Goal: Task Accomplishment & Management: Manage account settings

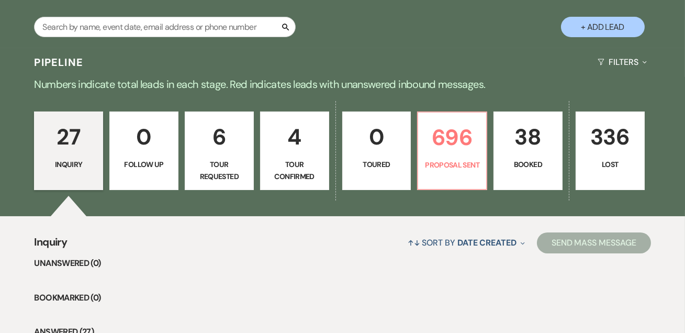
scroll to position [190, 0]
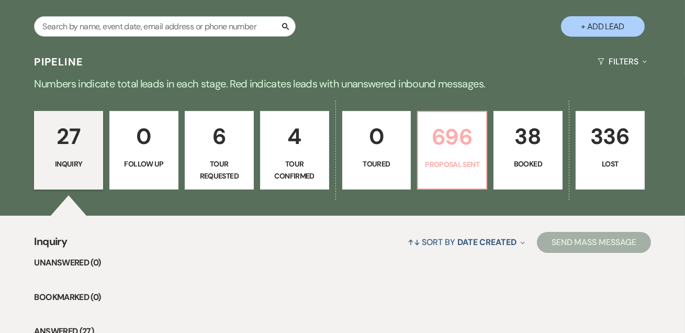
click at [433, 138] on p "696" at bounding box center [452, 136] width 55 height 35
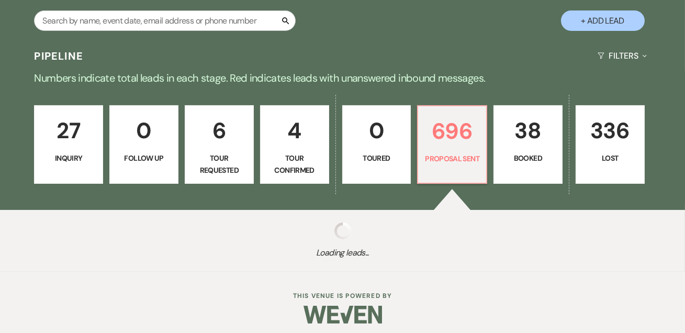
scroll to position [201, 0]
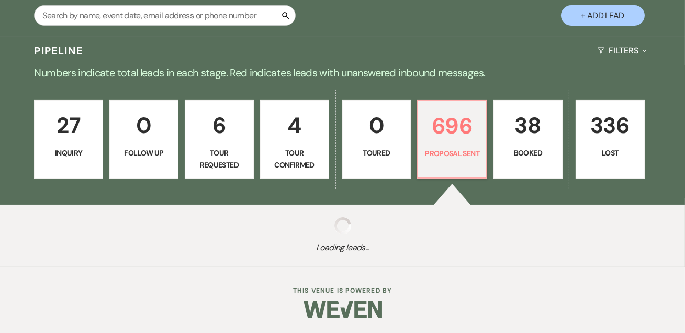
select select "6"
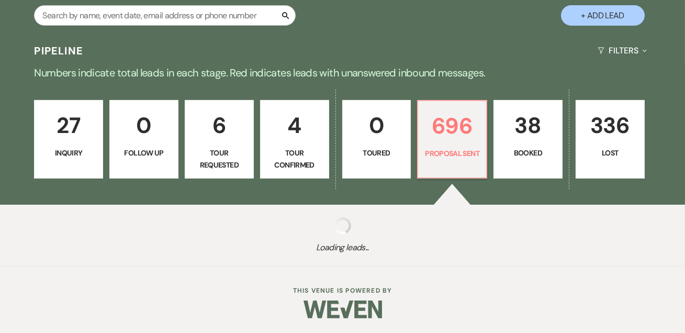
select select "6"
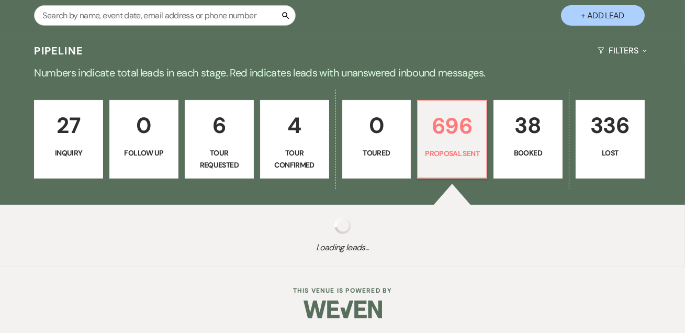
select select "6"
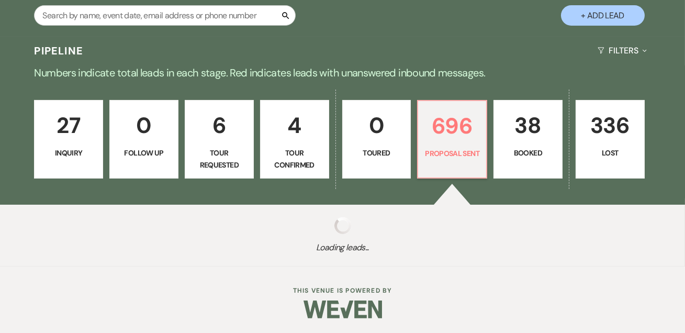
select select "6"
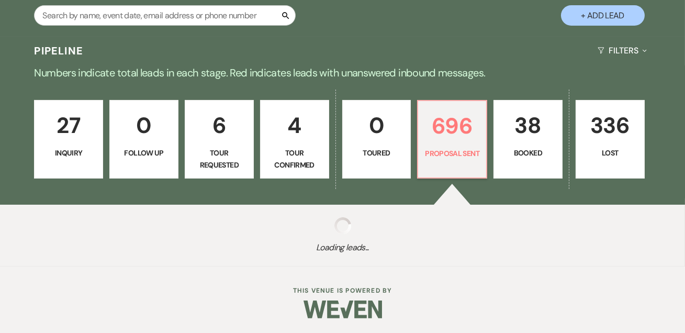
select select "6"
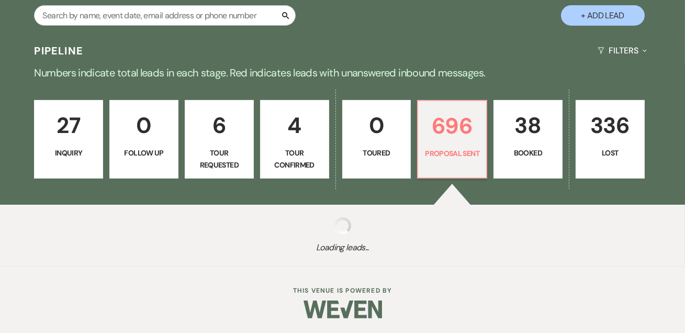
select select "6"
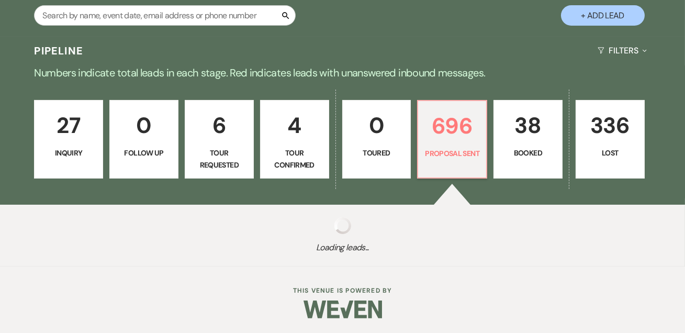
select select "6"
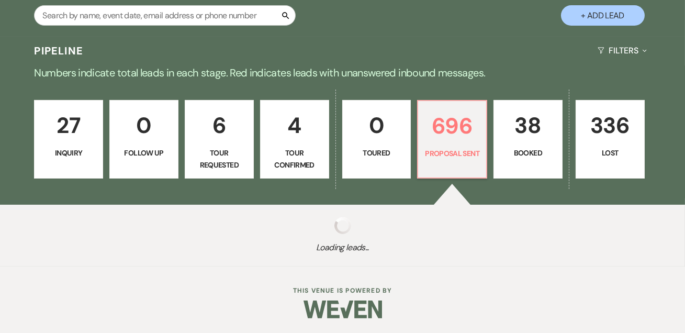
select select "6"
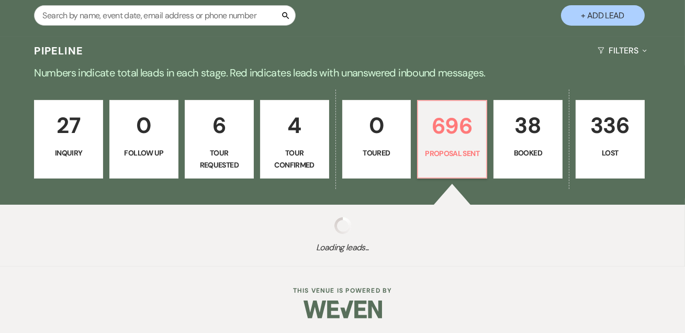
select select "6"
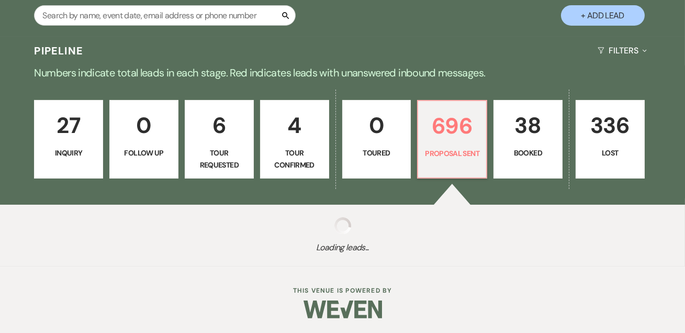
select select "6"
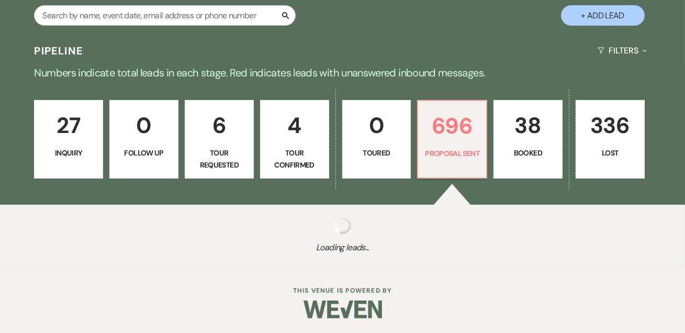
select select "6"
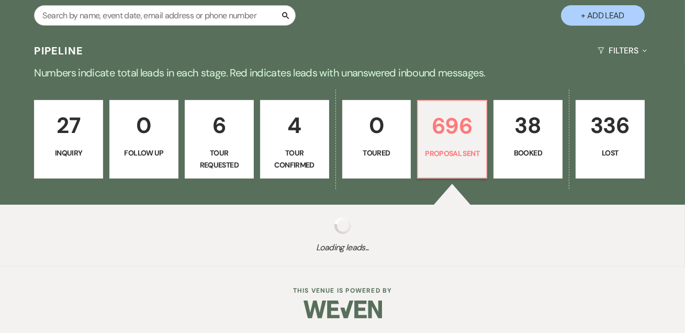
select select "6"
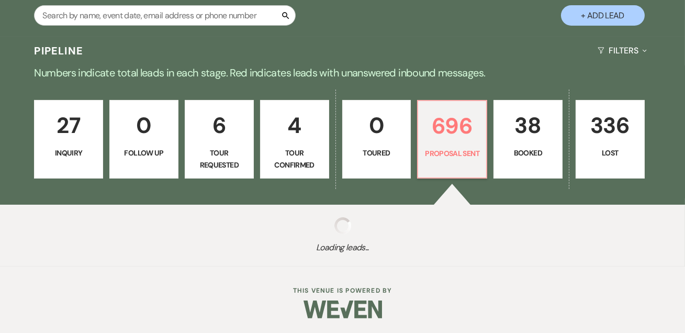
select select "6"
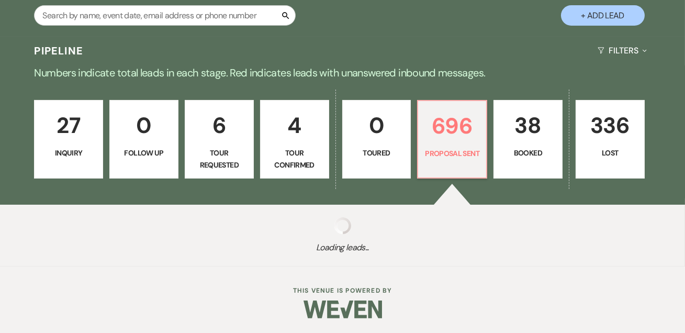
select select "6"
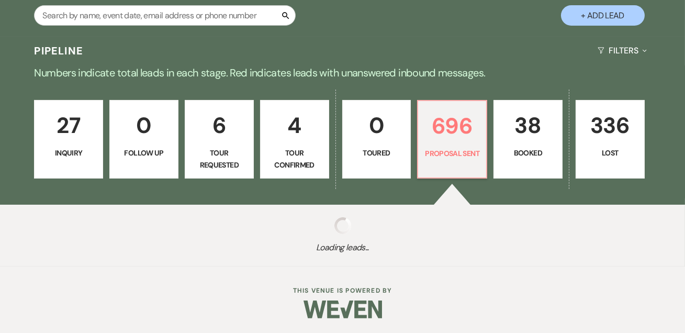
select select "6"
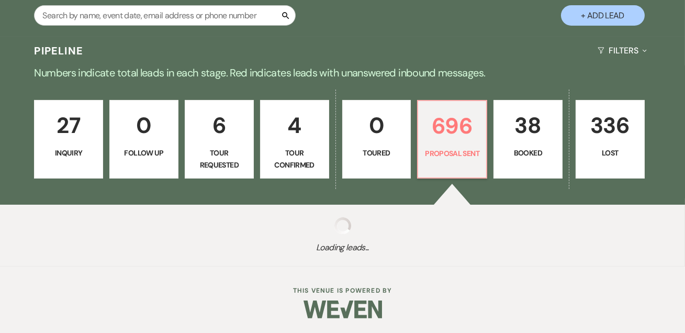
select select "6"
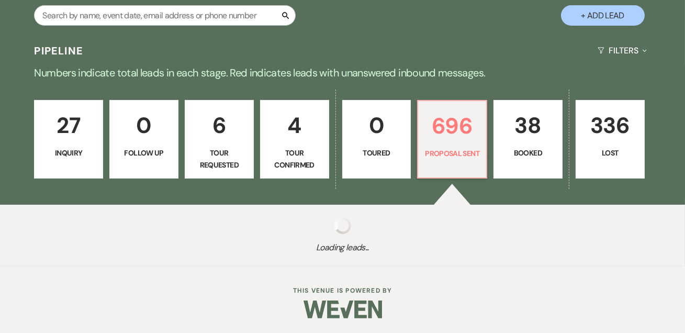
select select "6"
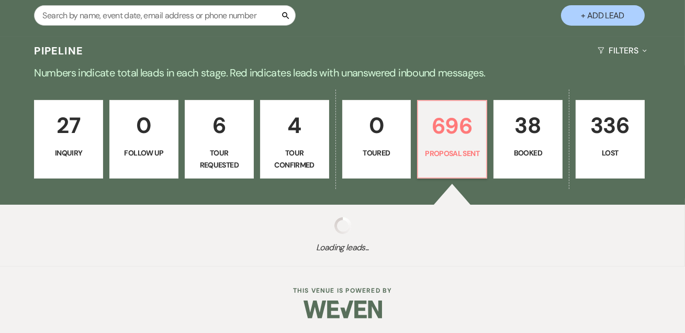
select select "6"
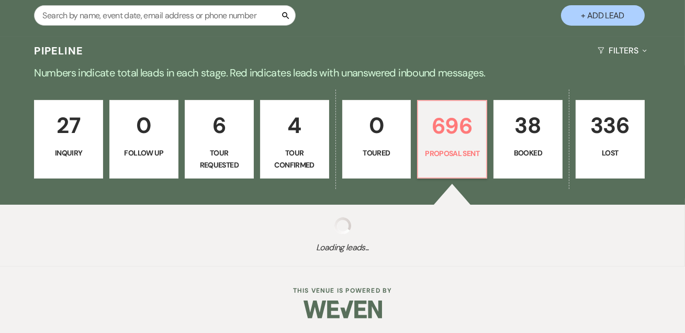
select select "6"
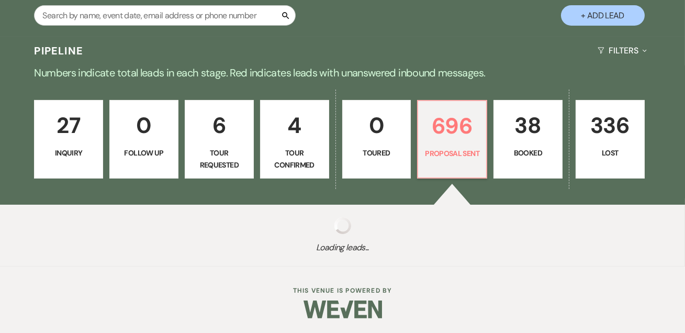
select select "6"
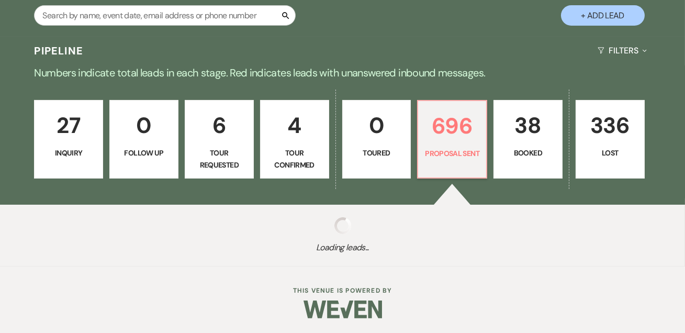
select select "6"
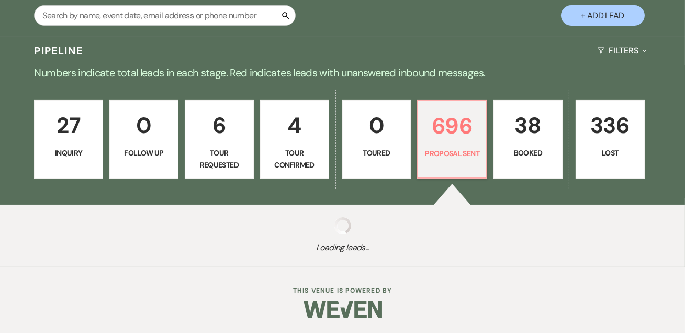
select select "6"
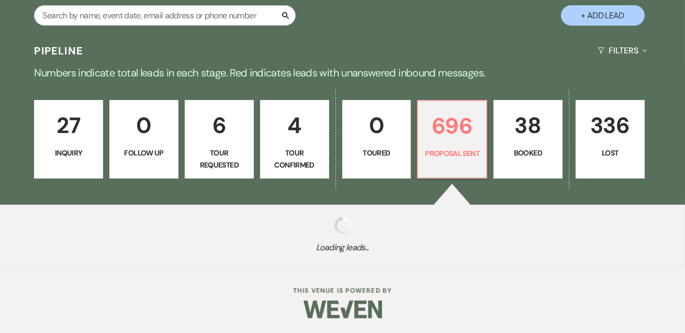
select select "6"
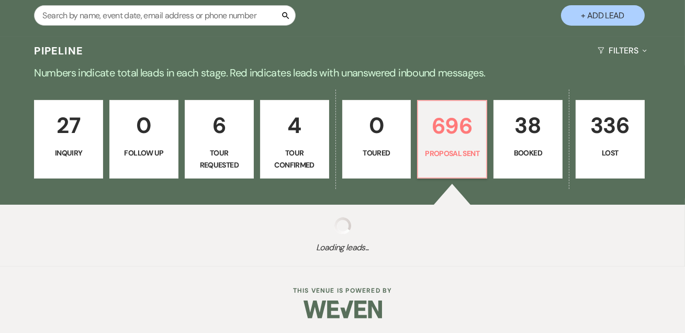
select select "6"
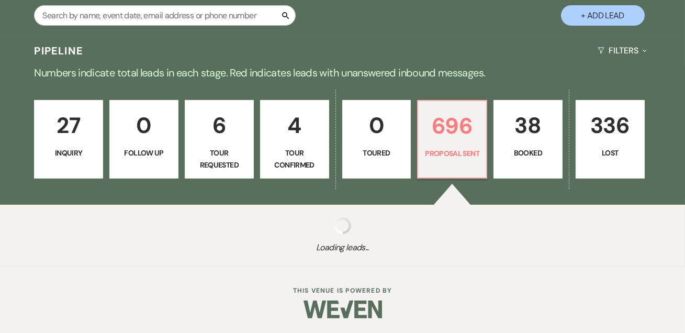
select select "6"
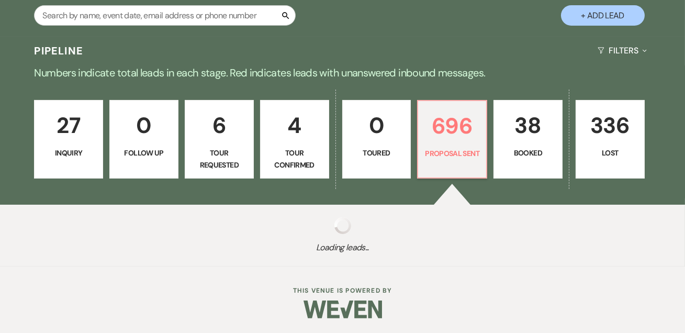
select select "6"
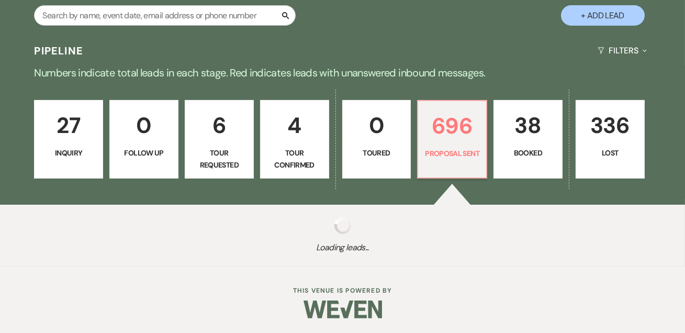
select select "6"
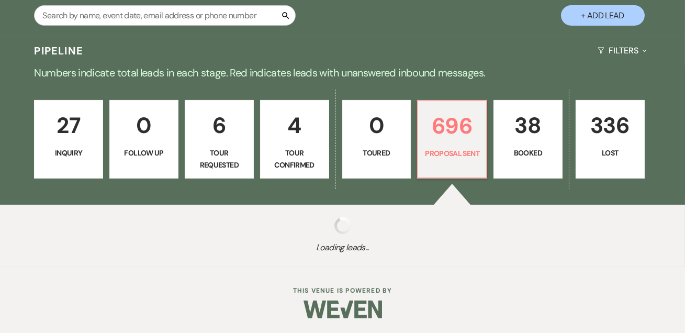
select select "6"
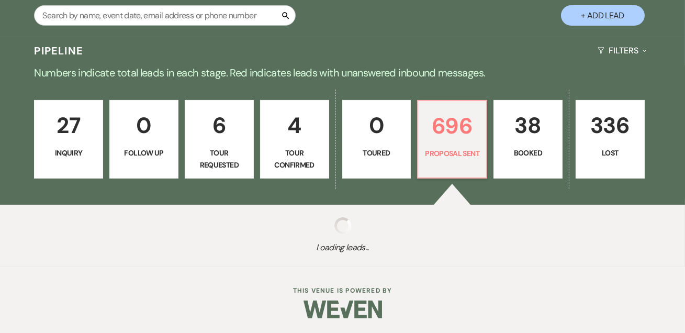
select select "6"
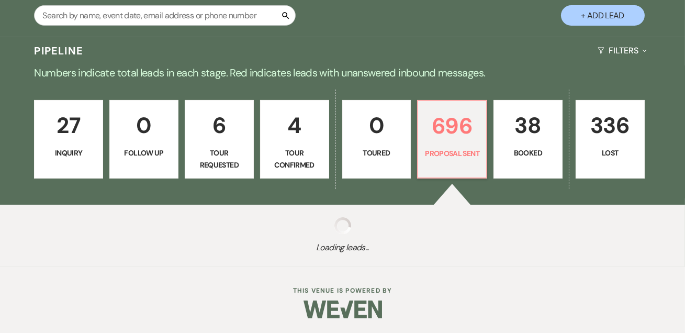
select select "6"
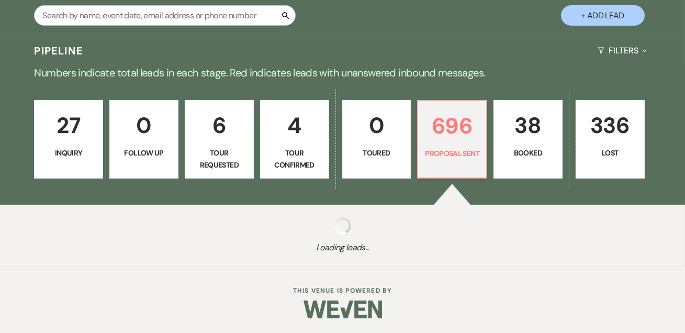
select select "6"
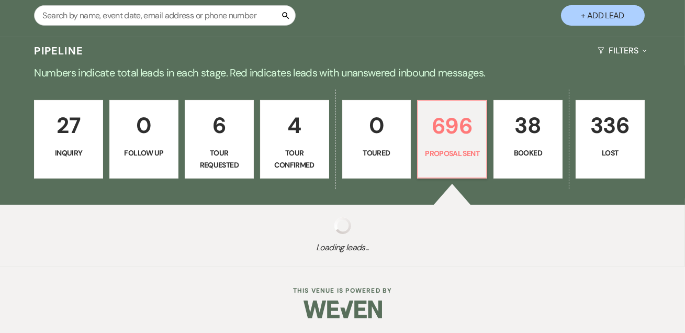
select select "6"
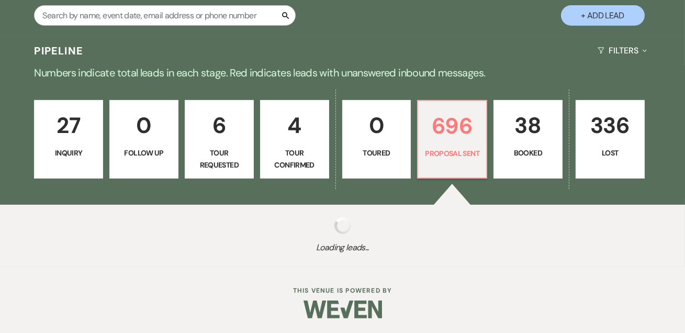
select select "6"
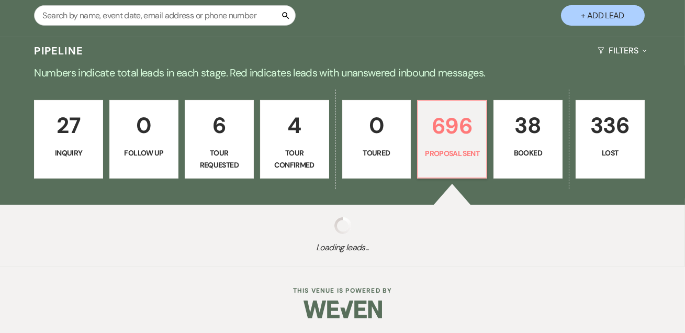
select select "6"
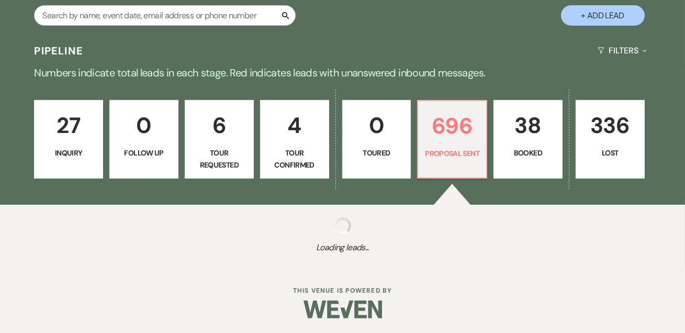
select select "6"
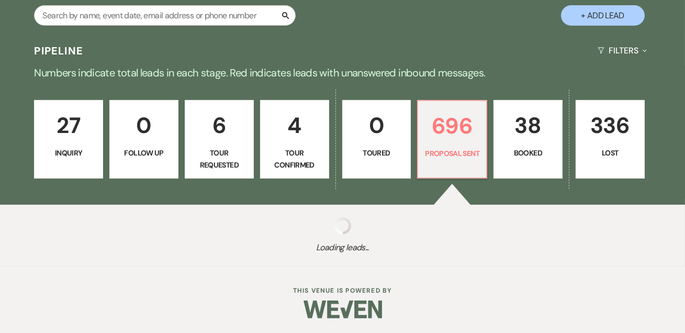
select select "6"
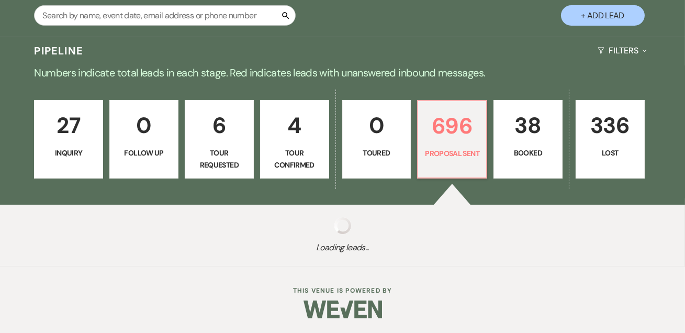
select select "6"
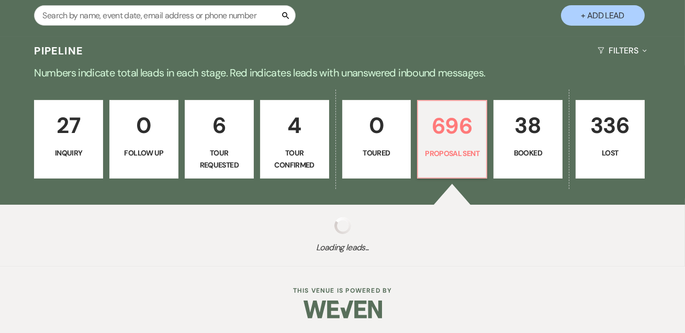
select select "6"
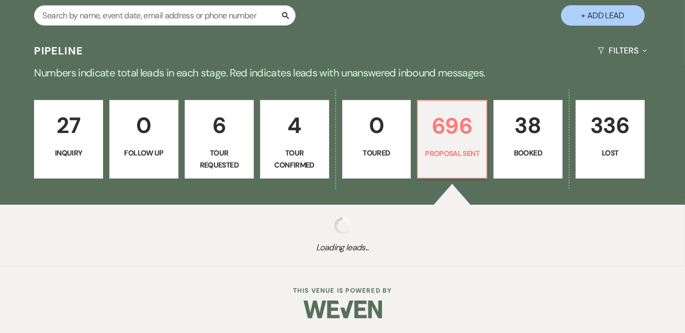
select select "6"
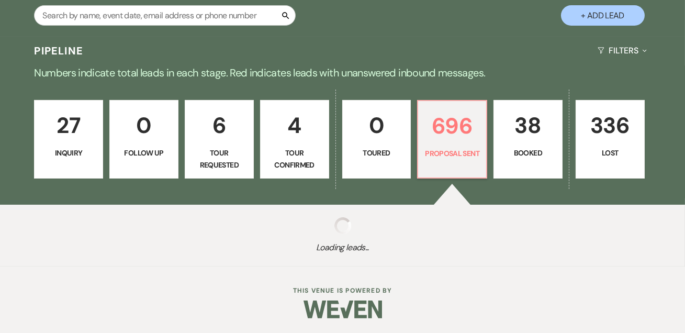
select select "6"
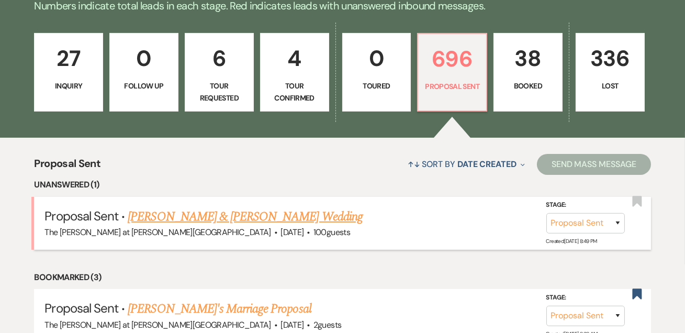
scroll to position [328, 0]
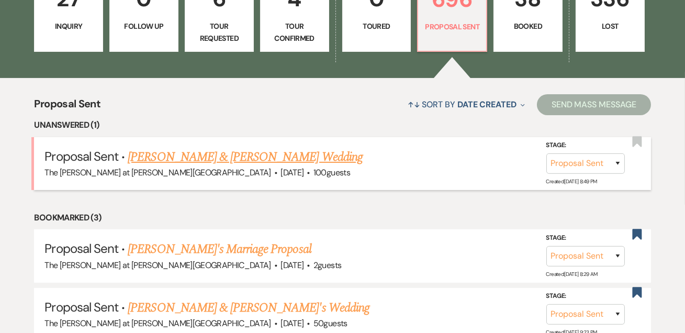
click at [239, 152] on link "[PERSON_NAME] & [PERSON_NAME] Wedding" at bounding box center [245, 157] width 235 height 19
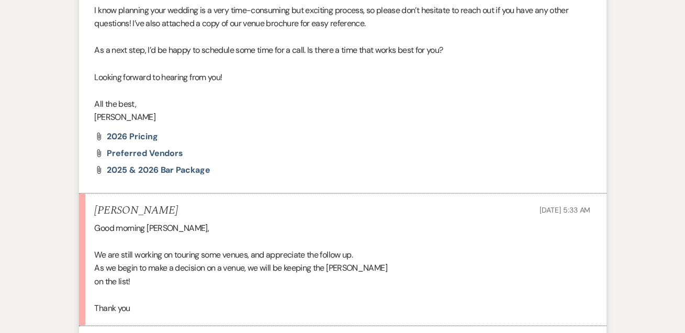
scroll to position [2538, 0]
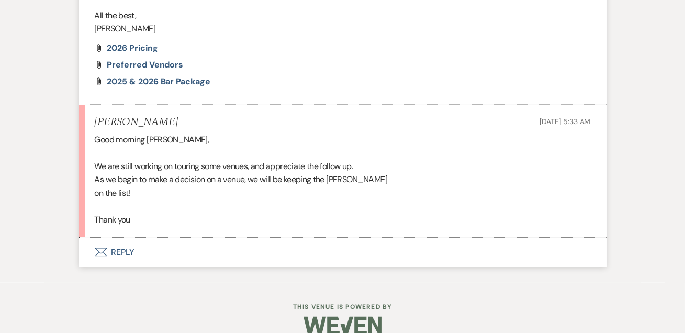
click at [129, 238] on button "Envelope Reply" at bounding box center [343, 252] width 528 height 29
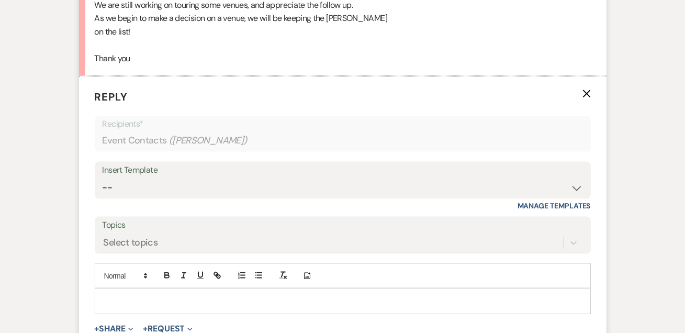
scroll to position [2768, 0]
click at [129, 288] on div at bounding box center [342, 300] width 495 height 24
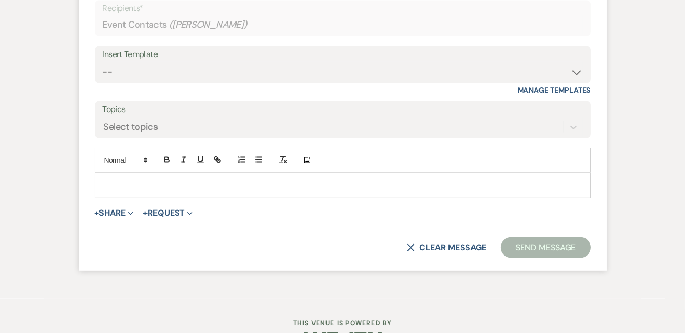
scroll to position [2895, 0]
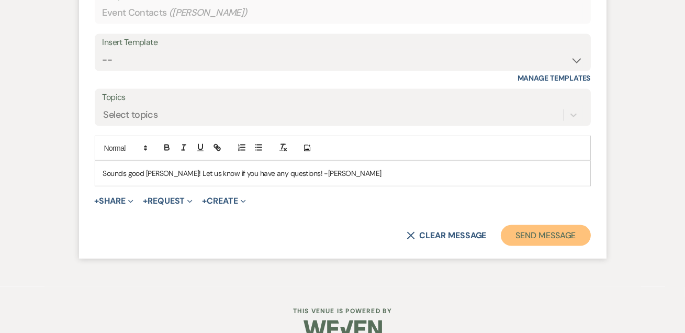
click at [523, 225] on button "Send Message" at bounding box center [546, 235] width 90 height 21
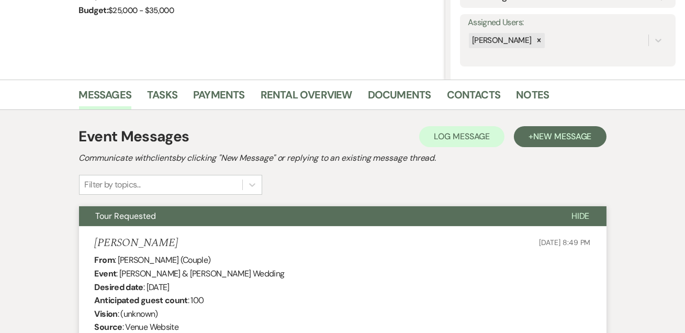
scroll to position [0, 0]
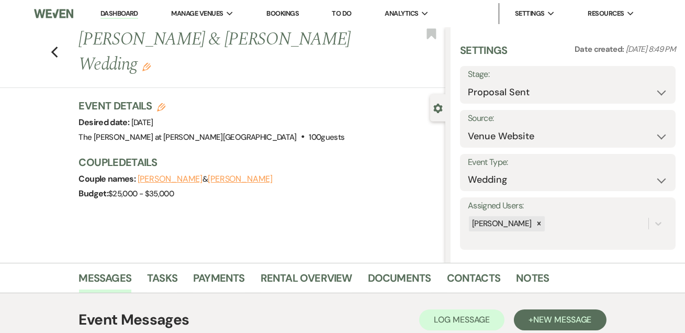
drag, startPoint x: 115, startPoint y: 14, endPoint x: 135, endPoint y: 14, distance: 19.4
click at [115, 14] on link "Dashboard" at bounding box center [120, 14] width 38 height 10
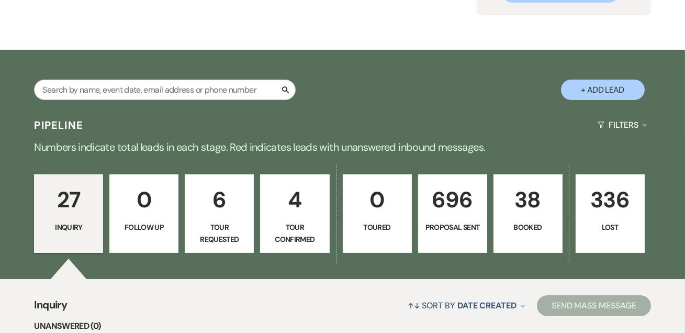
scroll to position [190, 0]
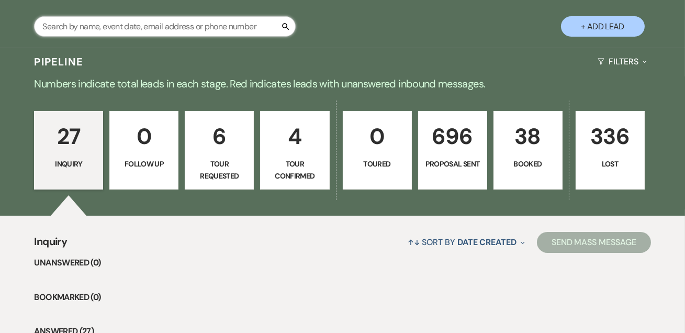
click at [168, 30] on input "text" at bounding box center [165, 26] width 262 height 20
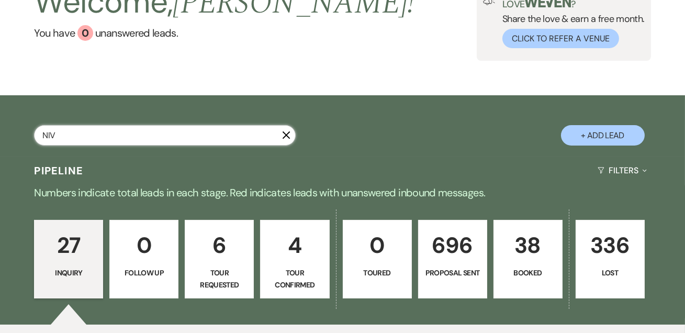
type input "NI"
select select "8"
select select "10"
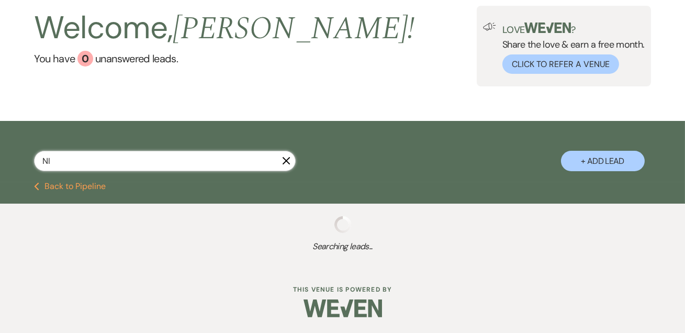
scroll to position [55, 0]
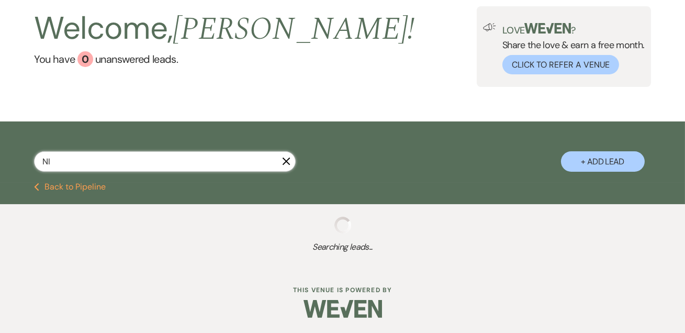
select select "2"
select select "8"
select select "3"
select select "6"
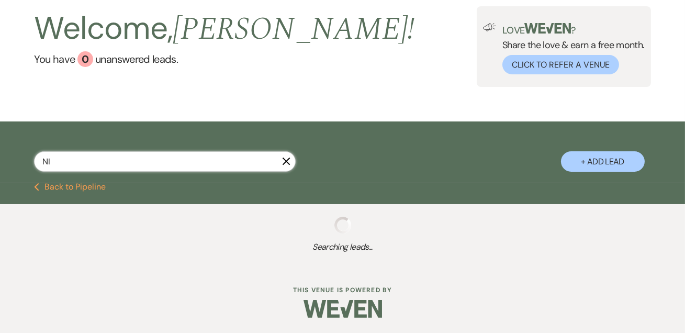
select select "6"
select select "8"
select select "6"
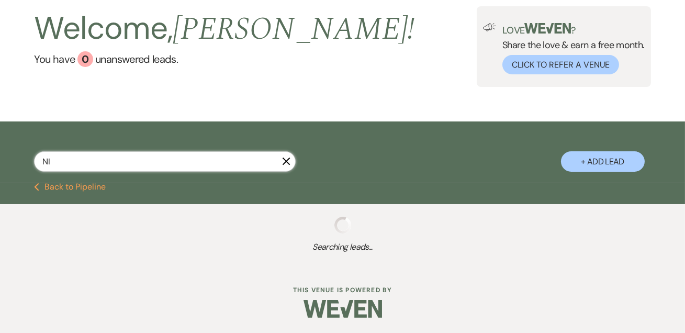
select select "6"
select select "8"
select select "6"
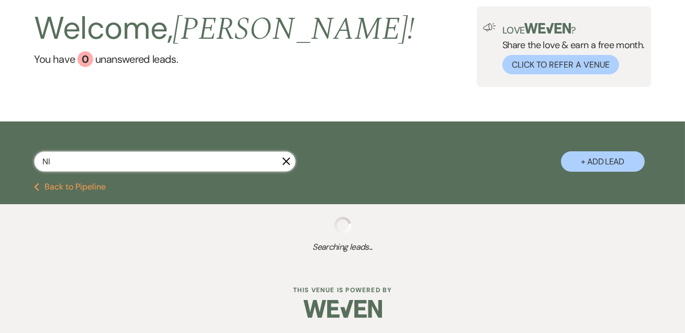
select select "6"
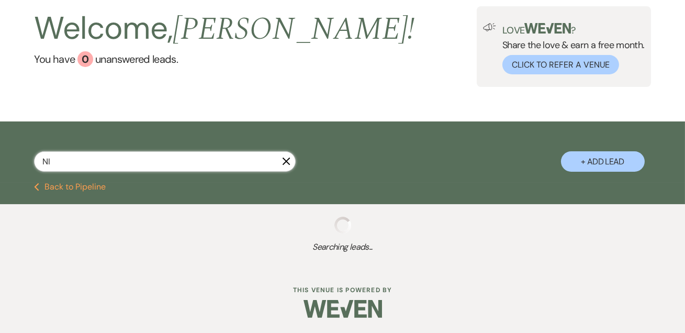
select select "8"
select select "6"
select select "8"
select select "6"
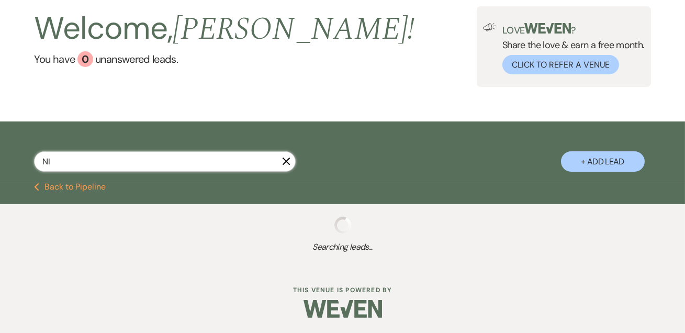
select select "6"
select select "8"
select select "5"
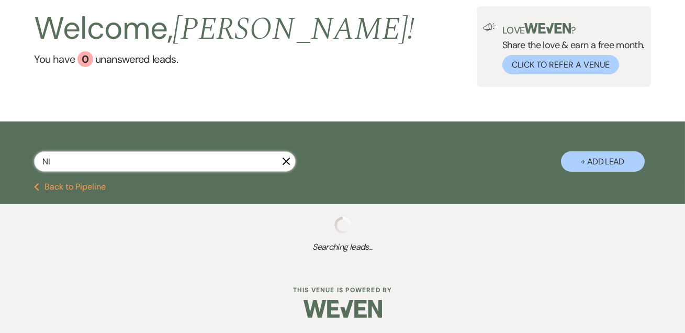
select select "8"
select select "5"
select select "6"
select select "8"
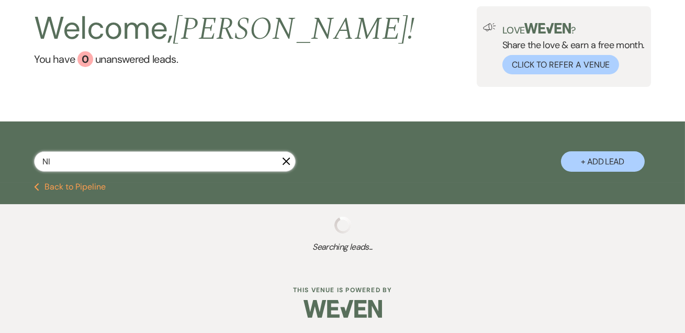
select select "5"
select select "6"
select select "8"
select select "3"
select select "6"
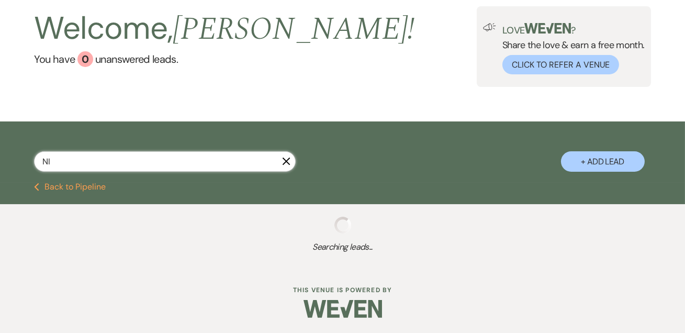
select select "6"
select select "8"
select select "5"
select select "6"
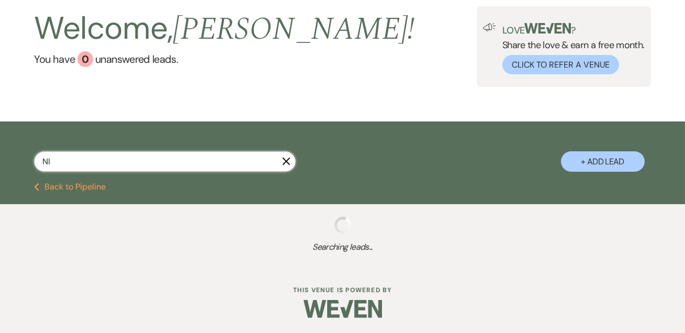
select select "6"
select select "8"
select select "6"
select select "8"
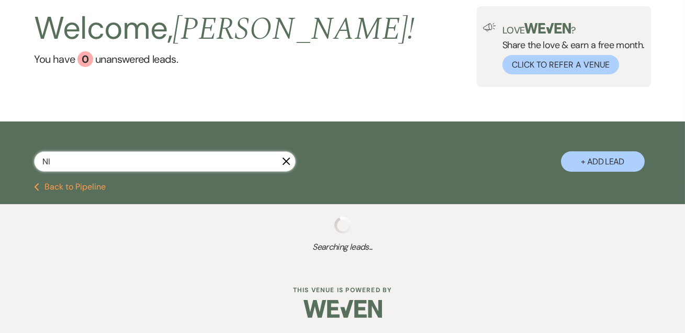
select select "8"
select select "6"
select select "8"
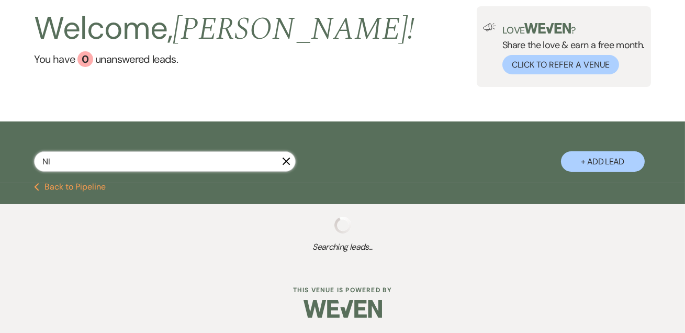
select select "5"
select select "6"
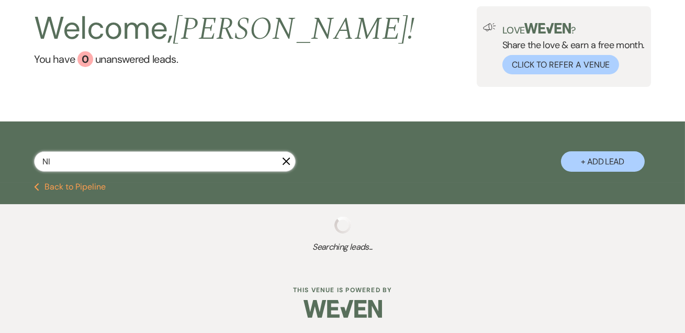
select select "8"
select select "5"
select select "6"
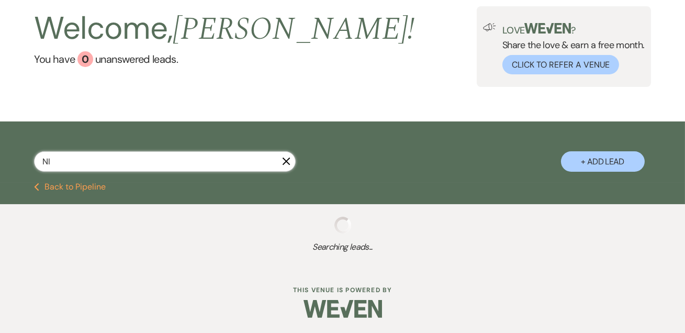
select select "8"
select select "6"
select select "8"
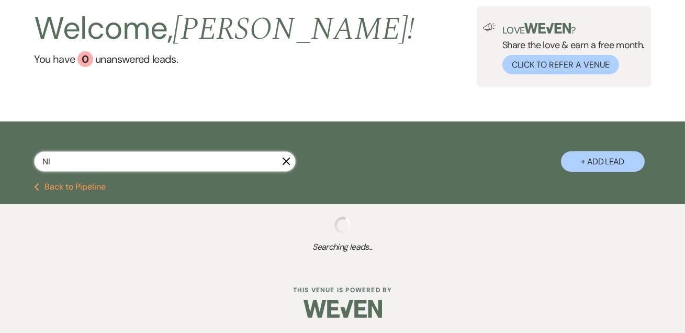
select select "10"
select select "6"
select select "8"
select select "5"
select select "6"
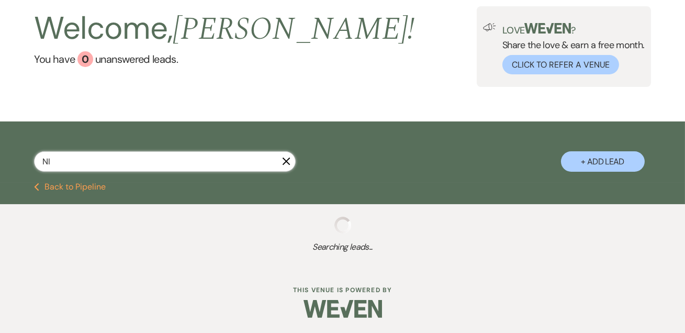
select select "6"
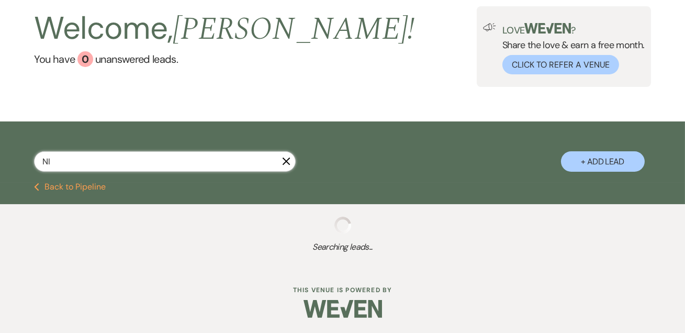
select select "6"
select select "8"
select select "5"
select select "6"
select select "8"
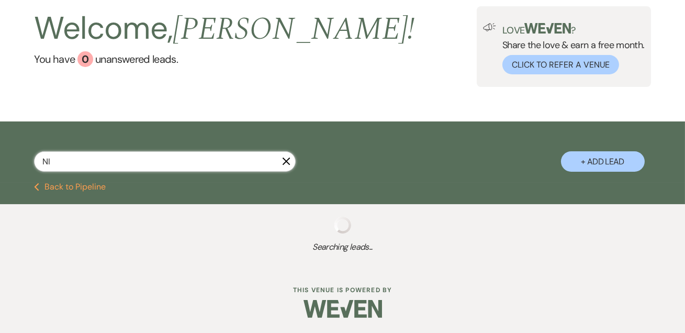
select select "8"
select select "6"
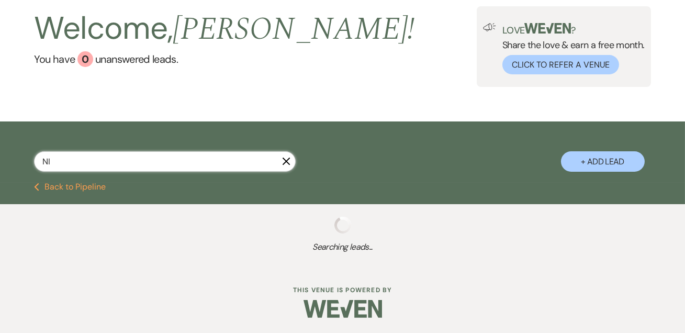
select select "6"
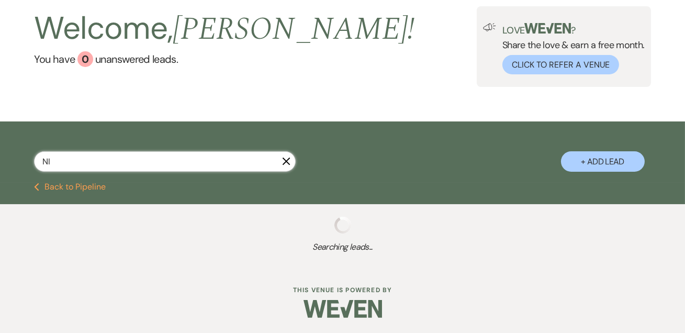
select select "6"
select select "8"
select select "5"
select select "6"
select select "8"
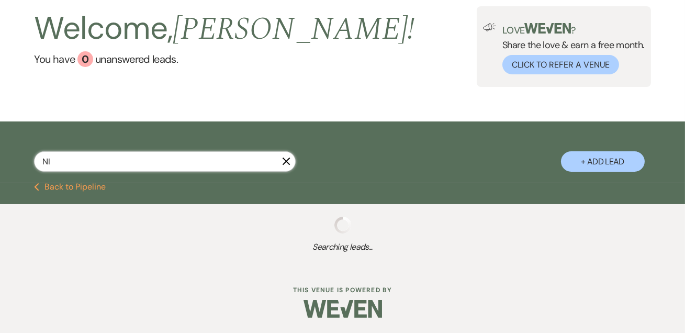
select select "5"
select select "6"
select select "8"
select select "7"
select select "6"
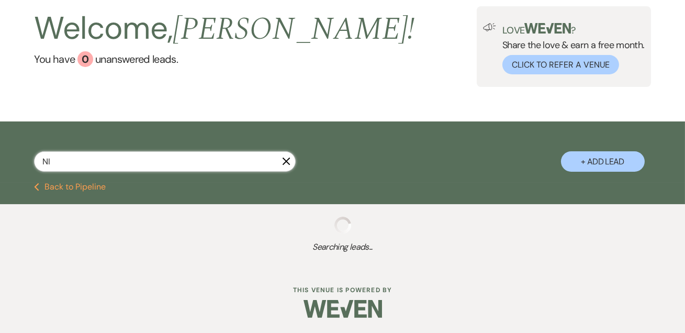
select select "6"
select select "8"
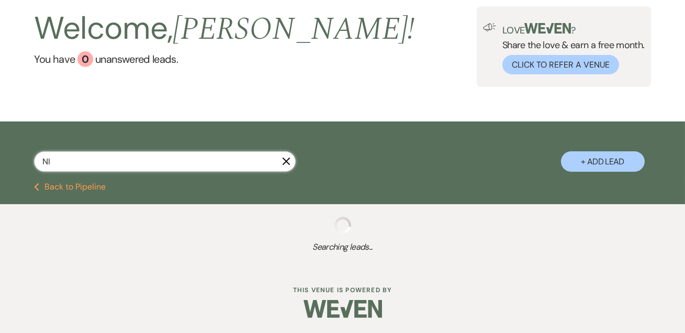
select select "5"
select select "8"
select select "5"
select select "8"
select select "5"
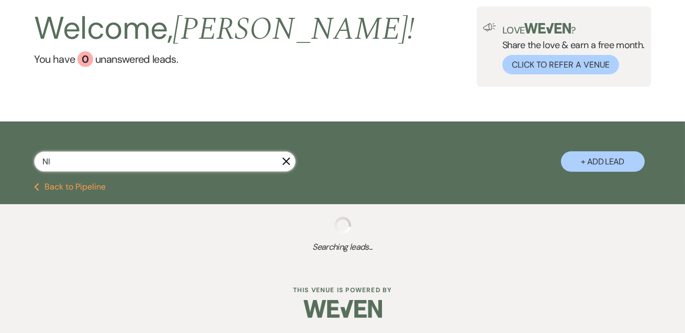
select select "6"
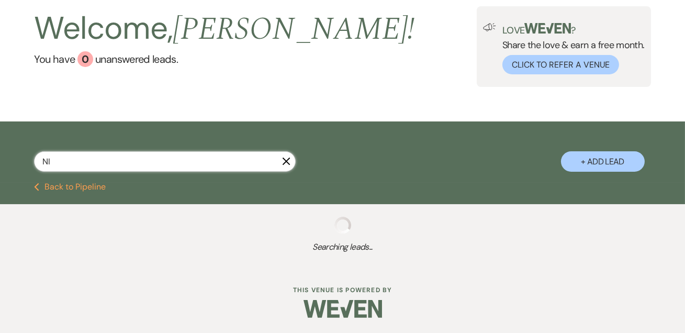
select select "6"
select select "8"
select select "5"
select select "8"
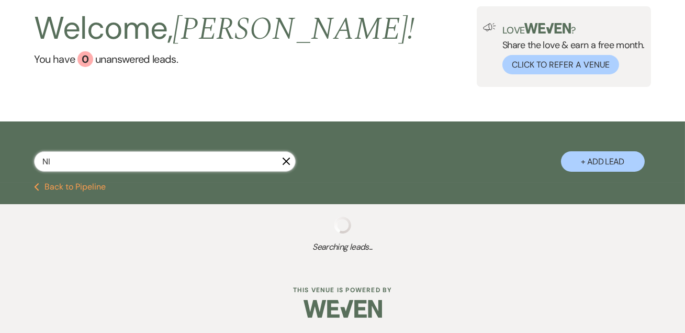
select select "6"
select select "8"
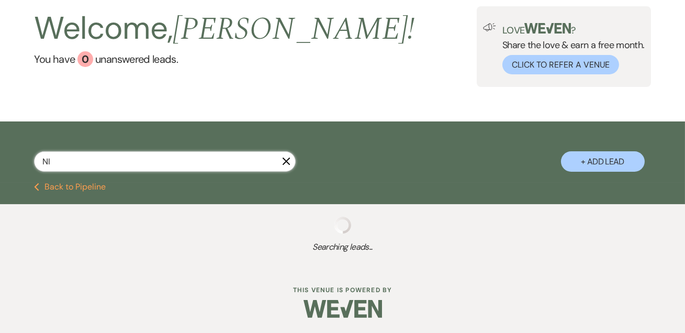
select select "6"
select select "8"
select select "6"
select select "8"
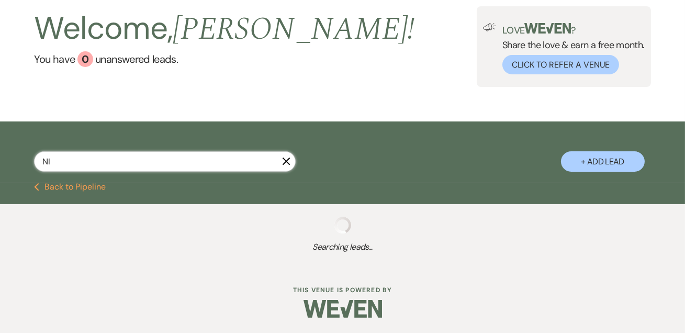
select select "7"
select select "6"
select select "8"
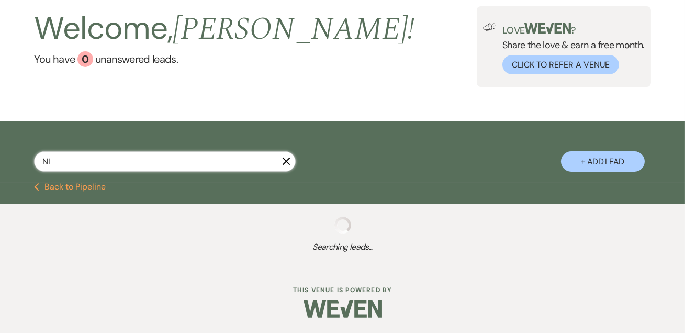
select select "8"
select select "6"
select select "8"
select select "10"
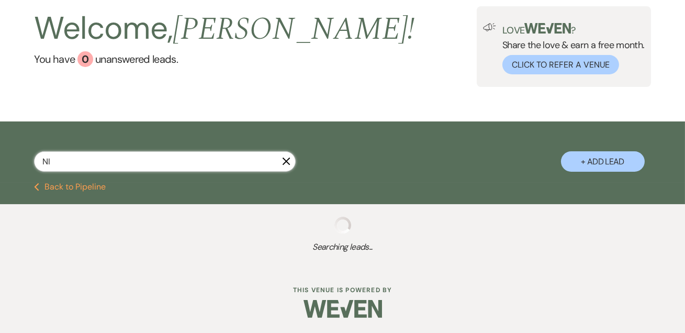
select select "8"
select select "10"
select select "6"
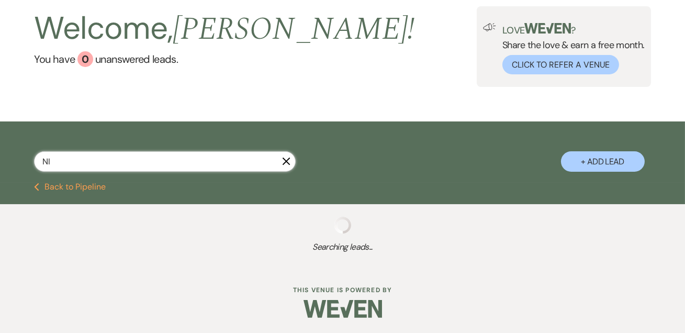
select select "6"
select select "8"
select select "6"
select select "8"
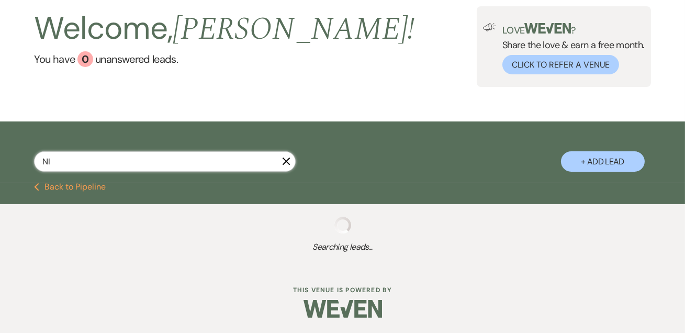
select select "7"
select select "8"
select select "10"
select select "8"
select select "10"
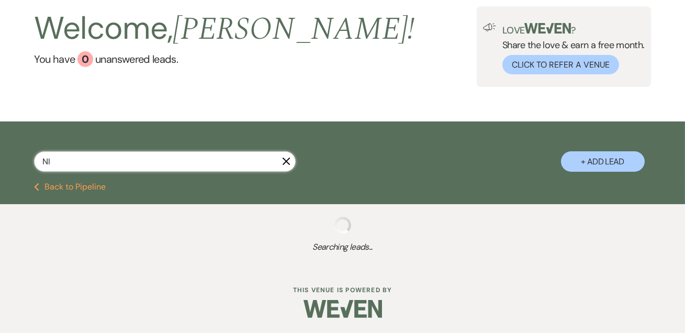
select select "8"
select select "5"
select select "8"
select select "10"
select select "6"
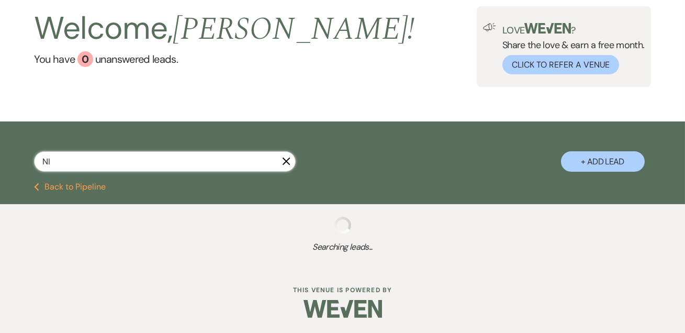
select select "8"
select select "5"
select select "6"
select select "8"
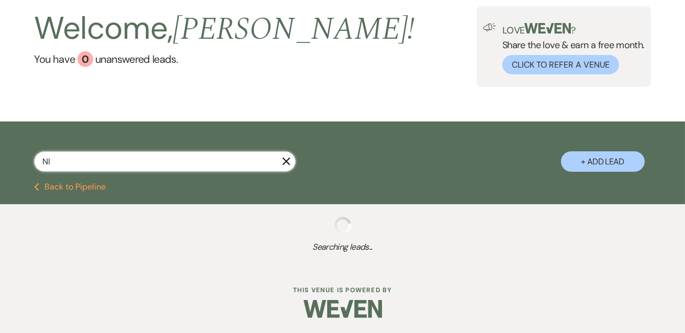
select select "10"
select select "6"
select select "8"
select select "10"
select select "6"
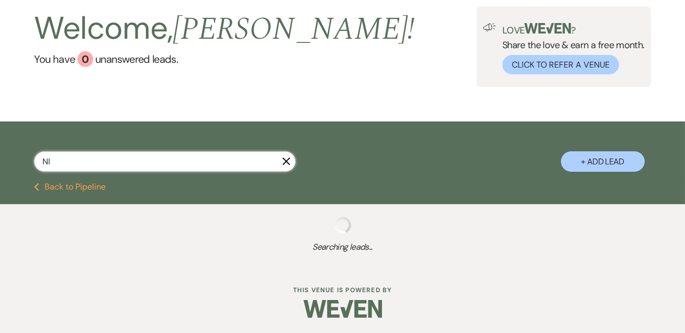
select select "6"
select select "8"
select select "10"
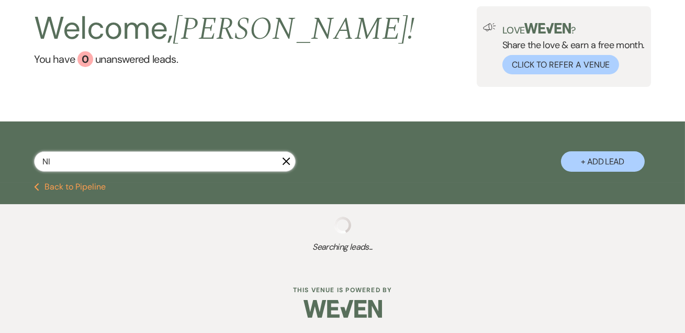
select select "6"
select select "8"
select select "10"
select select "8"
select select "5"
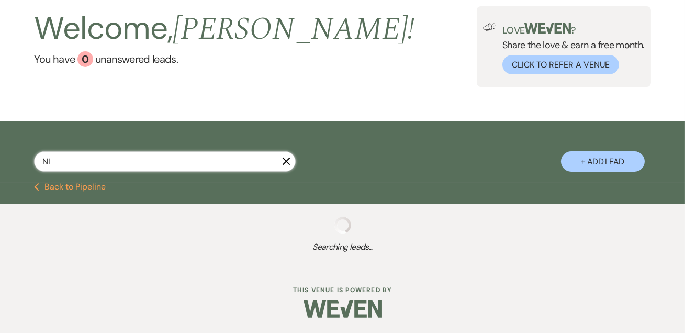
select select "6"
select select "8"
select select "10"
select select "8"
select select "5"
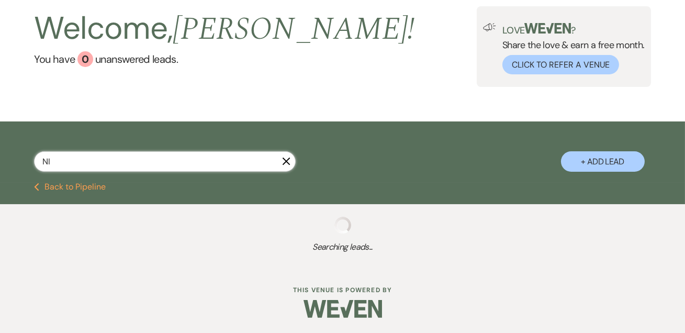
select select "6"
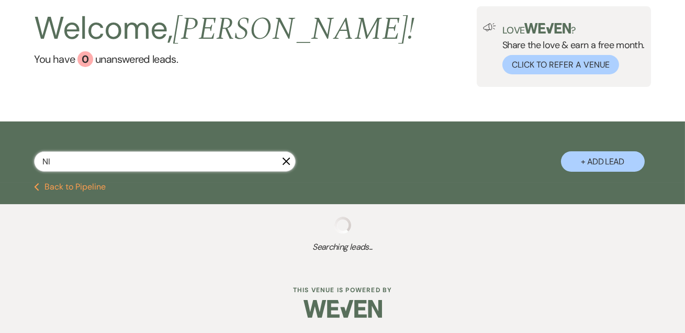
select select "8"
select select "10"
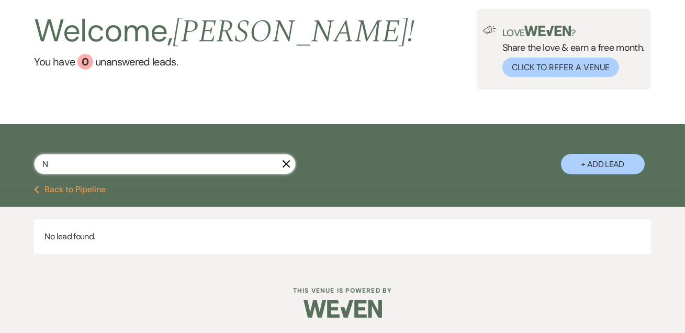
scroll to position [55, 0]
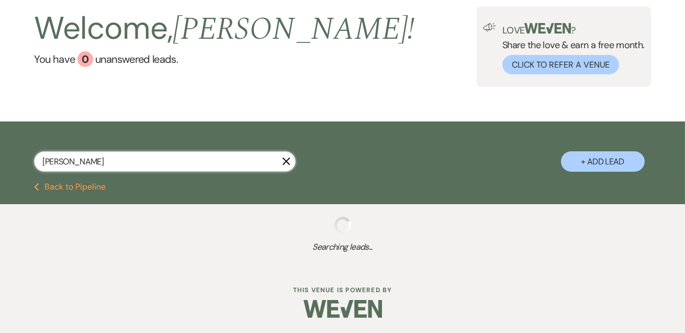
scroll to position [190, 0]
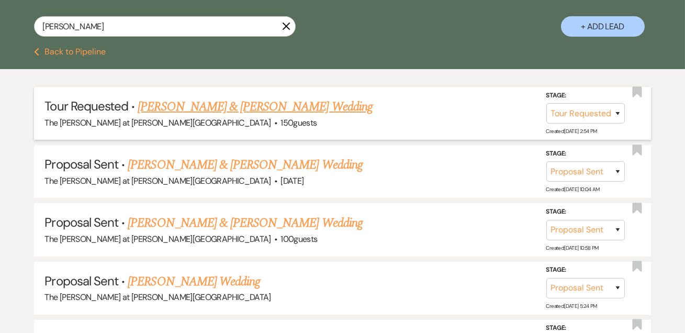
click at [205, 101] on link "Joshua Booth & Nicole Siemer's Wedding" at bounding box center [255, 106] width 235 height 19
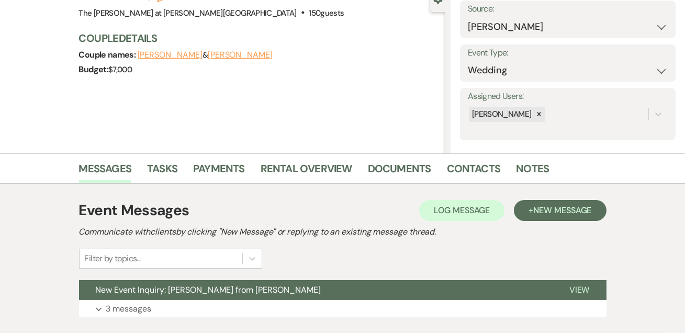
scroll to position [176, 0]
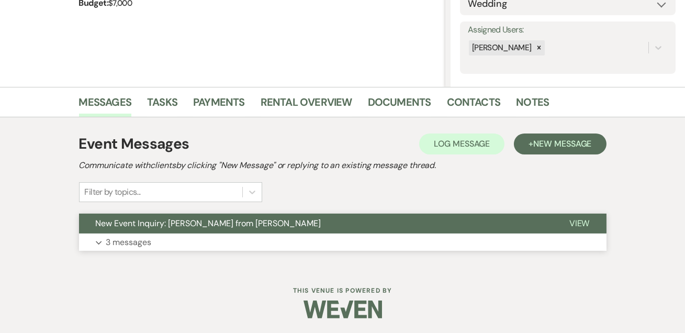
click at [124, 242] on p "3 messages" at bounding box center [129, 243] width 46 height 14
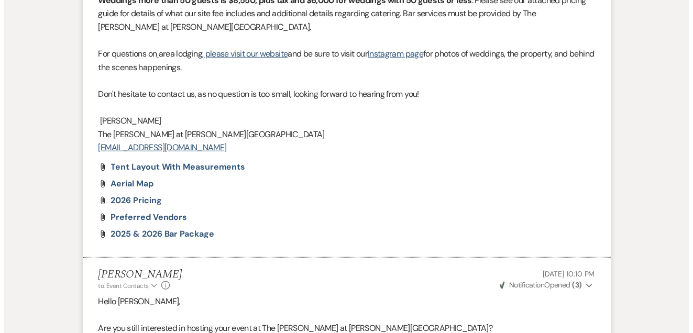
scroll to position [0, 0]
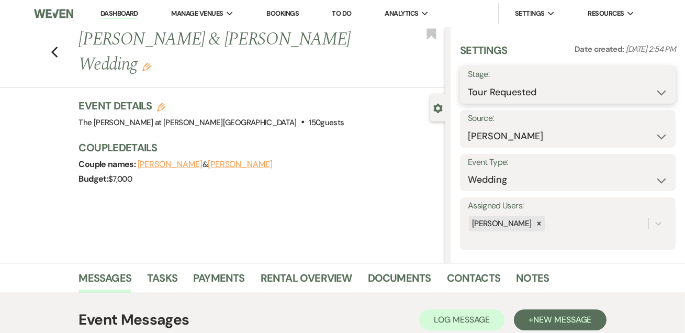
click at [599, 91] on select "Inquiry Follow Up Tour Requested Tour Confirmed Toured Proposal Sent Booked Lost" at bounding box center [568, 92] width 200 height 20
click at [468, 82] on select "Inquiry Follow Up Tour Requested Tour Confirmed Toured Proposal Sent Booked Lost" at bounding box center [568, 92] width 200 height 20
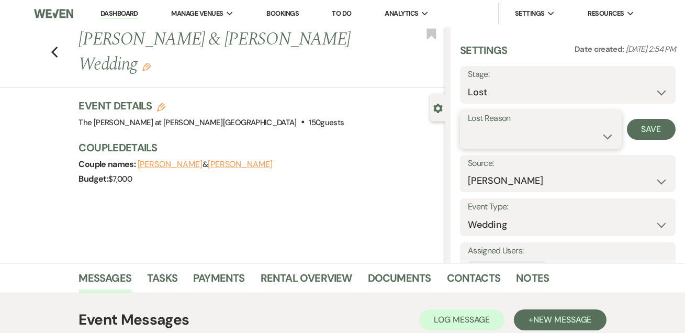
click at [538, 134] on select "Booked Elsewhere Budget Date Unavailable No Response Not a Good Match Capacity …" at bounding box center [541, 136] width 146 height 20
click at [468, 126] on select "Booked Elsewhere Budget Date Unavailable No Response Not a Good Match Capacity …" at bounding box center [541, 136] width 146 height 20
click at [641, 130] on button "Save" at bounding box center [651, 129] width 49 height 21
drag, startPoint x: 113, startPoint y: 13, endPoint x: 159, endPoint y: 5, distance: 46.7
click at [113, 13] on link "Dashboard" at bounding box center [120, 14] width 38 height 10
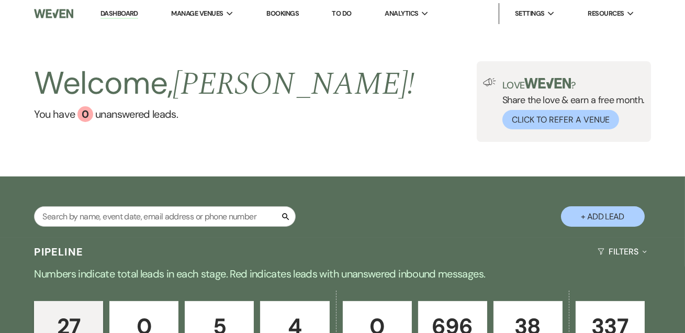
click at [597, 215] on button "+ Add Lead" at bounding box center [603, 216] width 84 height 20
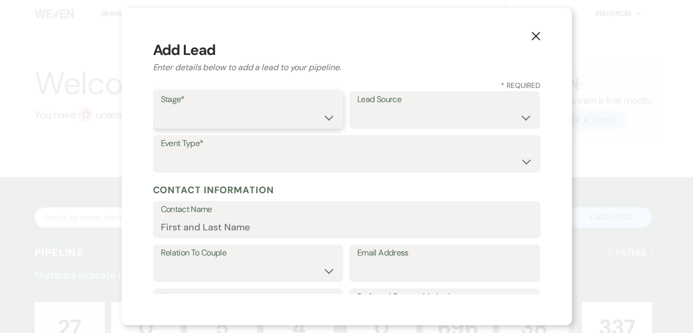
click at [235, 109] on select "Inquiry Follow Up Tour Requested Tour Confirmed Toured Proposal Sent Booked Lost" at bounding box center [248, 117] width 175 height 20
click at [161, 107] on select "Inquiry Follow Up Tour Requested Tour Confirmed Toured Proposal Sent Booked Lost" at bounding box center [248, 117] width 175 height 20
click at [404, 104] on label "Lead Source" at bounding box center [444, 99] width 175 height 15
click at [403, 109] on select "Weven Venue Website Instagram Facebook Pinterest Google The Knot Wedding Wire H…" at bounding box center [444, 117] width 175 height 20
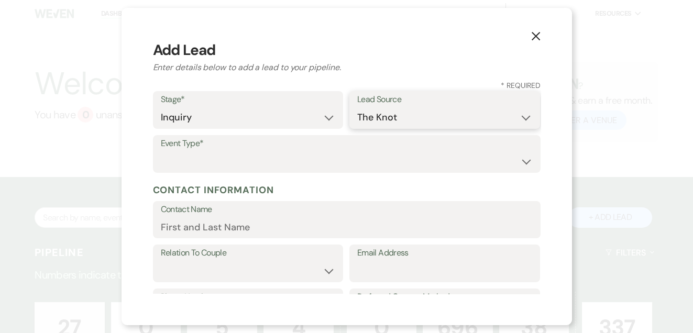
click at [357, 107] on select "Weven Venue Website Instagram Facebook Pinterest Google The Knot Wedding Wire H…" at bounding box center [444, 117] width 175 height 20
click at [240, 157] on select "Wedding Anniversary Party Baby Shower Bachelorette / Bachelor Party Birthday Pa…" at bounding box center [347, 161] width 372 height 20
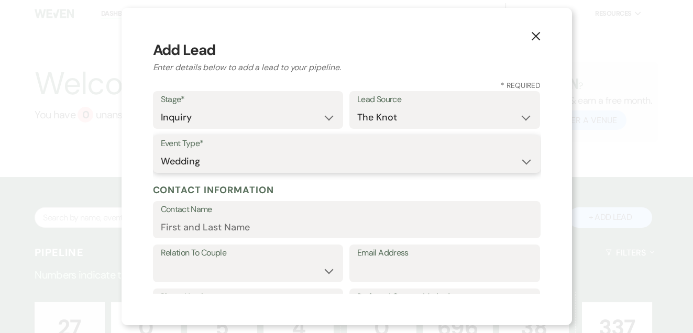
click at [161, 151] on select "Wedding Anniversary Party Baby Shower Bachelorette / Bachelor Party Birthday Pa…" at bounding box center [347, 161] width 372 height 20
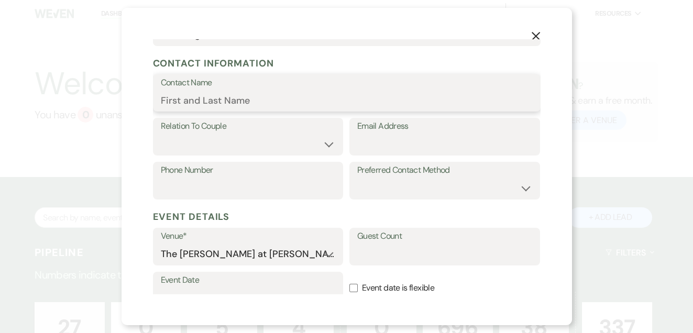
drag, startPoint x: 256, startPoint y: 106, endPoint x: 254, endPoint y: 90, distance: 15.8
click at [255, 104] on input "Contact Name" at bounding box center [347, 100] width 372 height 20
paste input "carley.werkheiser@gmail.com"
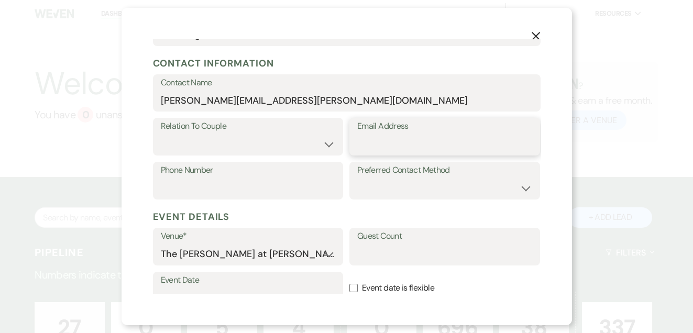
click at [389, 142] on input "Email Address" at bounding box center [444, 144] width 175 height 20
paste input "carley.werkheiser@gmail.com"
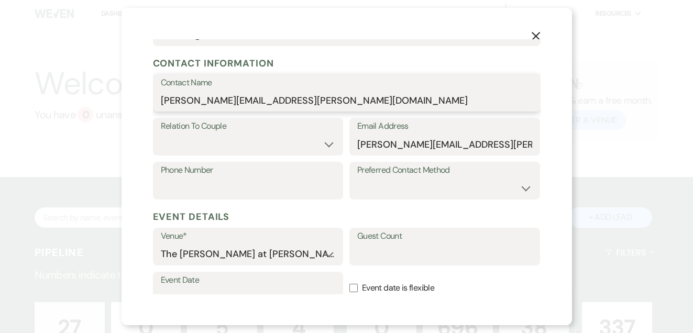
drag, startPoint x: 337, startPoint y: 102, endPoint x: 71, endPoint y: 82, distance: 266.1
click at [73, 83] on div "X Add Lead Enter details below to add a lead to your pipeline. * Required Stage…" at bounding box center [346, 166] width 693 height 333
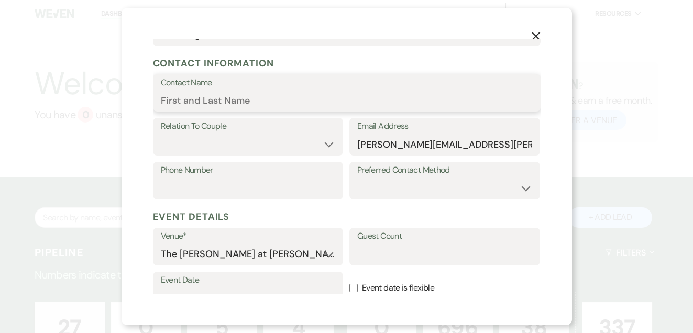
paste input "Carley Werkheiser"
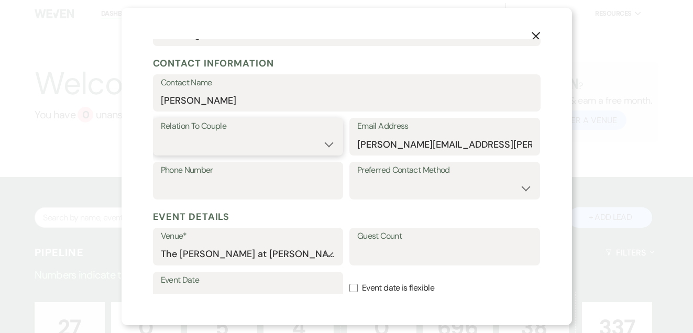
click at [228, 138] on select "Couple Planner Parent of Couple Family Member Friend Other" at bounding box center [248, 144] width 175 height 20
click at [161, 134] on select "Couple Planner Parent of Couple Family Member Friend Other" at bounding box center [248, 144] width 175 height 20
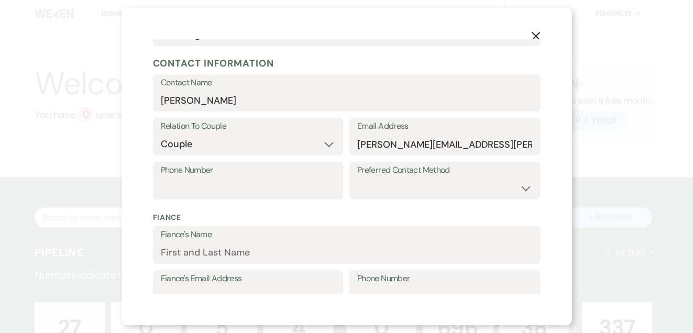
click at [366, 176] on label "Preferred Contact Method" at bounding box center [444, 170] width 175 height 15
click at [375, 194] on select "Email Phone Text" at bounding box center [444, 188] width 175 height 20
click at [357, 178] on select "Email Phone Text" at bounding box center [444, 188] width 175 height 20
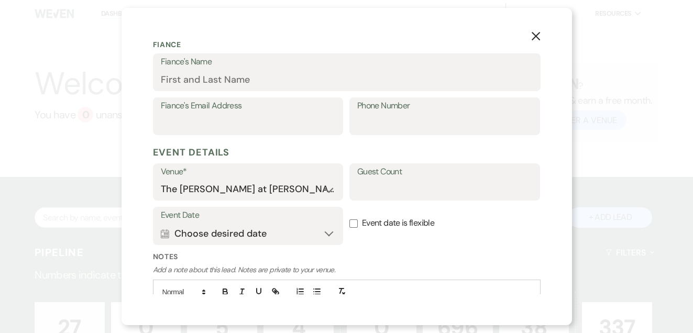
scroll to position [317, 0]
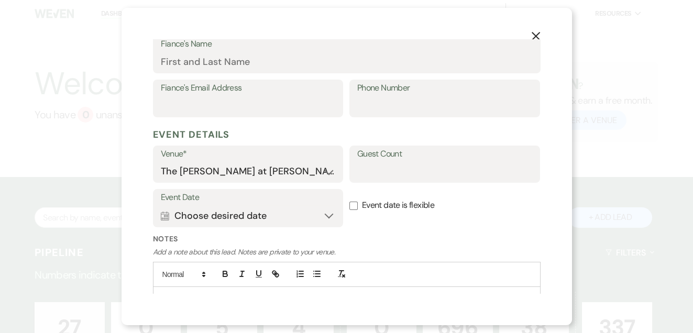
click at [350, 207] on input "Event date is flexible" at bounding box center [353, 206] width 8 height 8
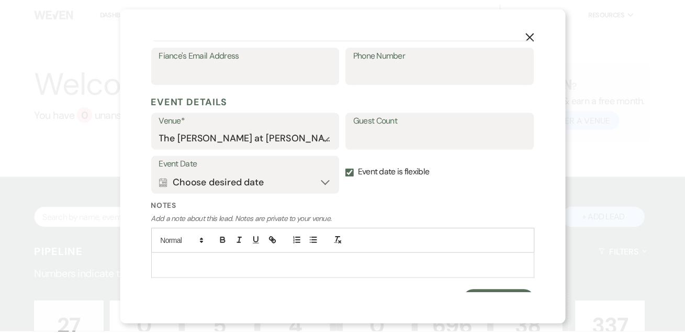
scroll to position [366, 0]
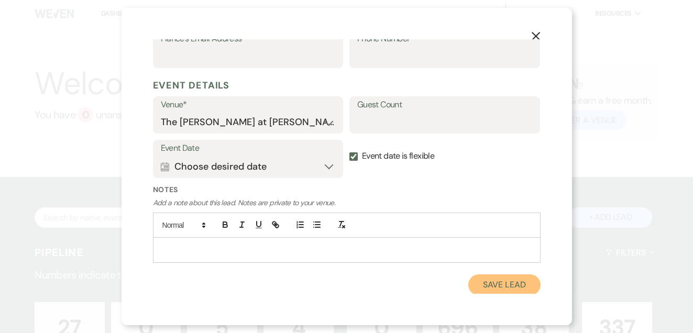
click at [490, 286] on button "Save Lead" at bounding box center [504, 284] width 72 height 21
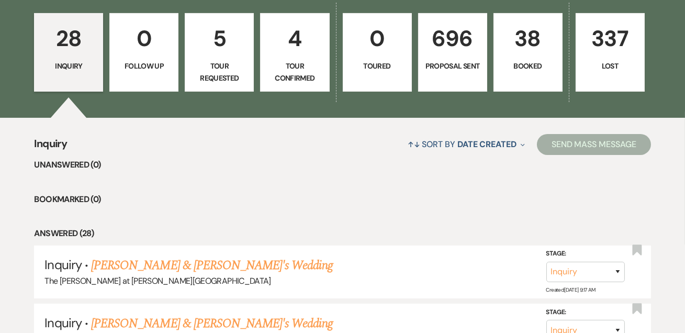
scroll to position [381, 0]
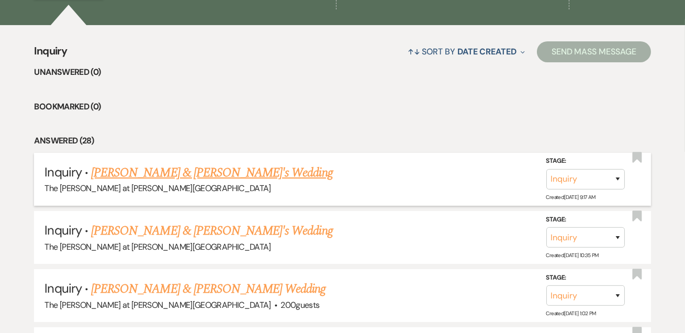
click at [232, 172] on link "Carley Werkheiser & Fiance's Wedding" at bounding box center [212, 172] width 242 height 19
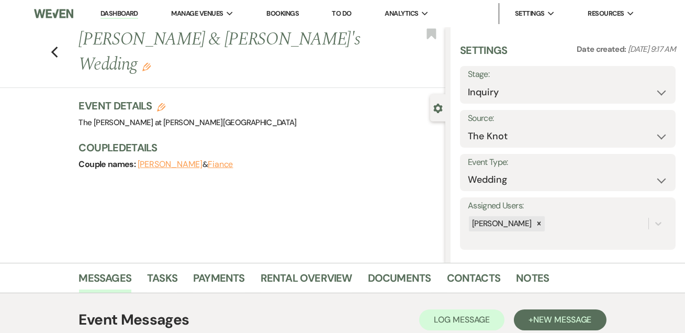
click at [161, 103] on icon "Edit" at bounding box center [161, 107] width 8 height 8
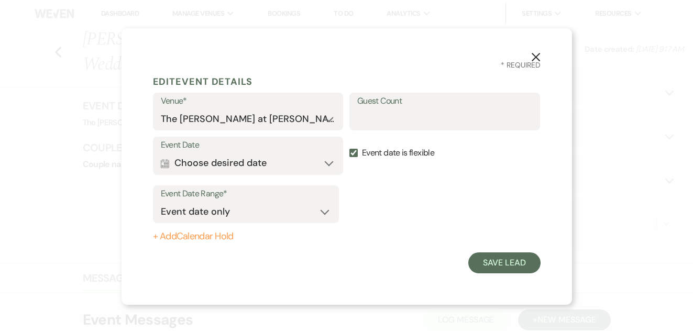
click at [537, 59] on use "button" at bounding box center [535, 57] width 8 height 8
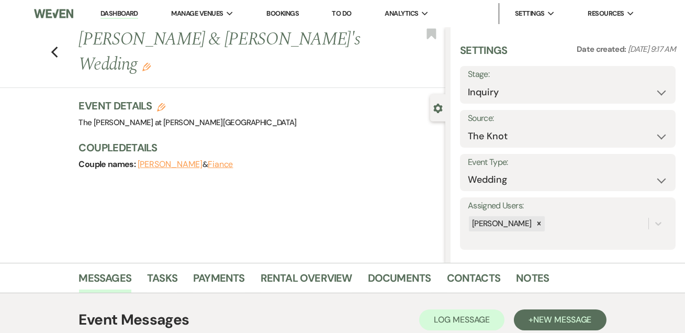
click at [233, 160] on button "Fiance" at bounding box center [221, 164] width 26 height 8
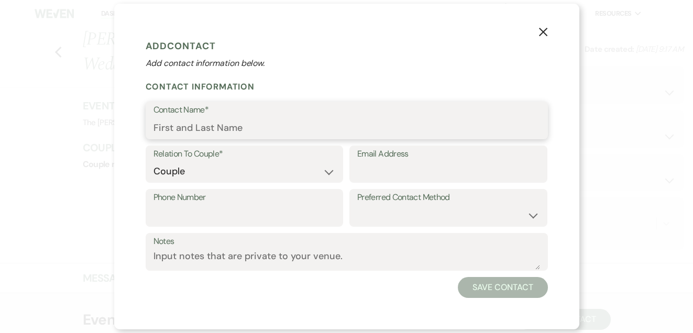
click at [331, 125] on input "Contact Name*" at bounding box center [346, 128] width 386 height 20
paste input "Jonathan Mckibbin"
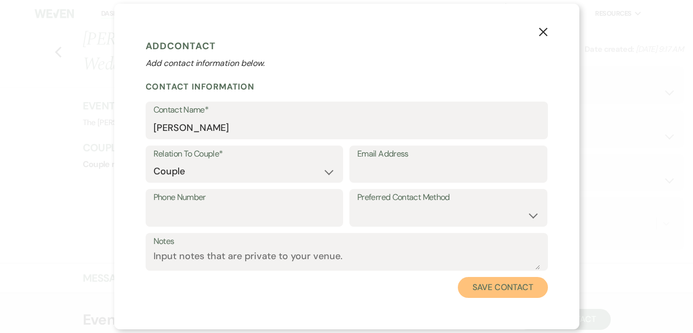
click at [521, 297] on button "Save Contact" at bounding box center [502, 287] width 90 height 21
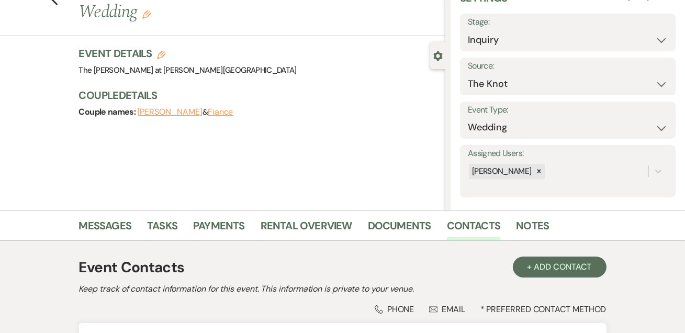
scroll to position [127, 0]
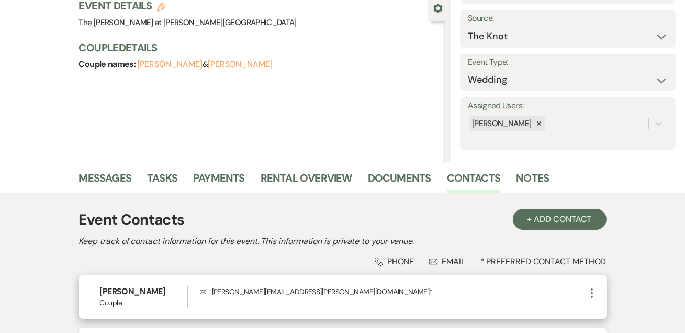
scroll to position [40, 0]
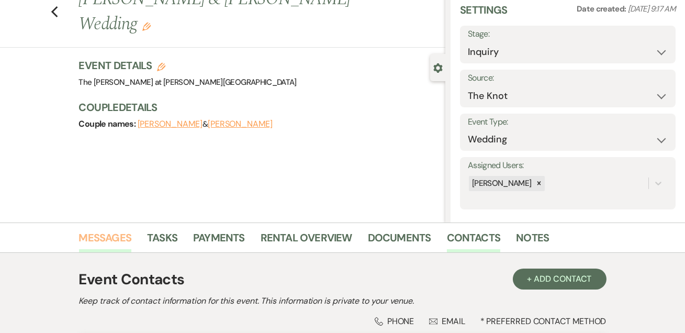
click at [114, 230] on link "Messages" at bounding box center [105, 240] width 53 height 23
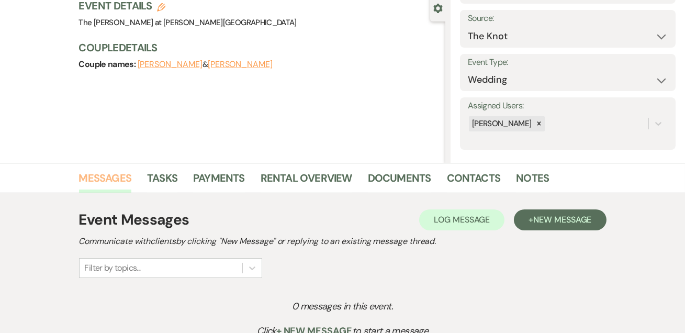
scroll to position [168, 0]
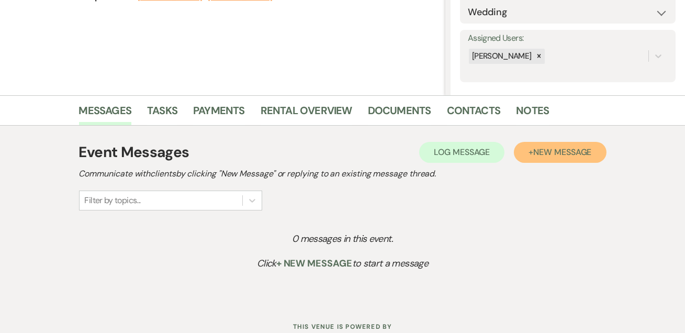
click at [556, 153] on span "New Message" at bounding box center [562, 152] width 58 height 11
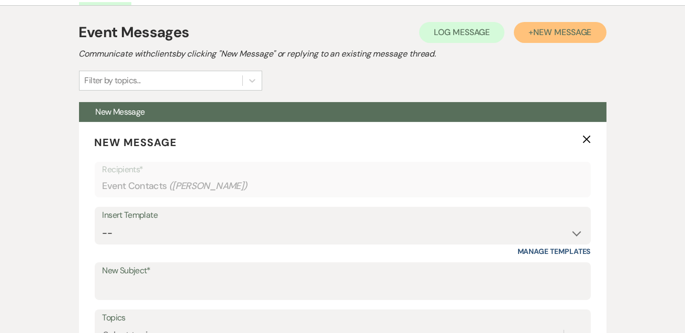
scroll to position [358, 0]
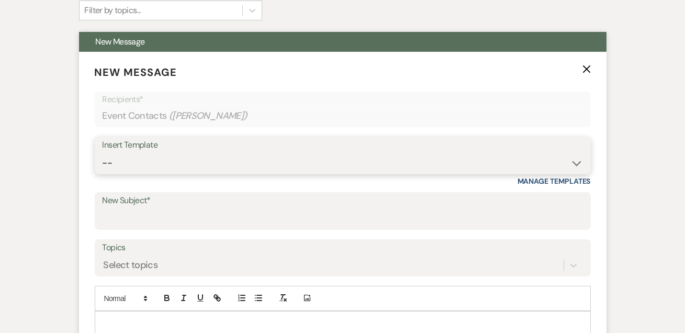
click at [168, 158] on select "-- Weven Planning Portal Introduction (Booked Events) Tour Request Response Fol…" at bounding box center [343, 163] width 481 height 20
select select "4367"
click at [103, 153] on select "-- Weven Planning Portal Introduction (Booked Events) Tour Request Response Fol…" at bounding box center [343, 163] width 481 height 20
type input "2026 Inquiry & Pricing"
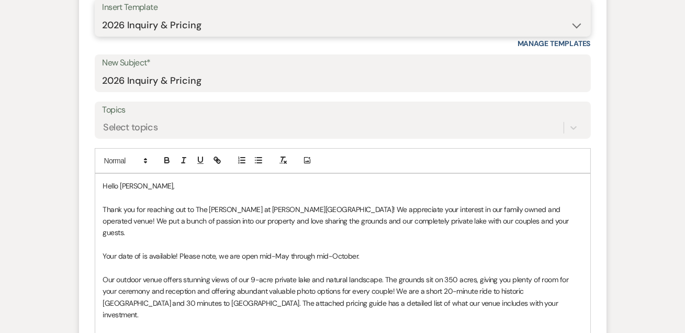
scroll to position [548, 0]
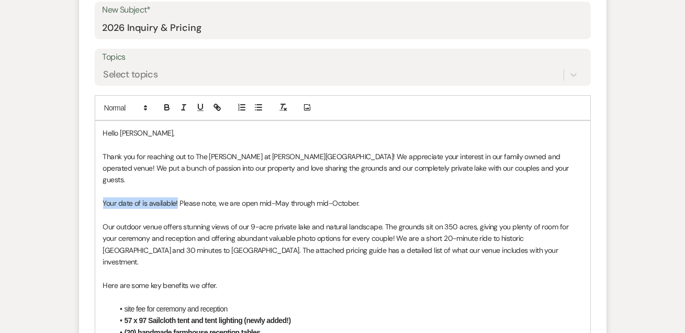
drag, startPoint x: 176, startPoint y: 187, endPoint x: 82, endPoint y: 187, distance: 93.7
click at [82, 187] on form "New Message X Saving draft... Recipients* Event Contacts ( Carley Werkheiser ) …" at bounding box center [343, 333] width 528 height 945
click at [369, 222] on span "Our outdoor venue offers stunning views of our 9-acre private lake and natural …" at bounding box center [336, 244] width 467 height 44
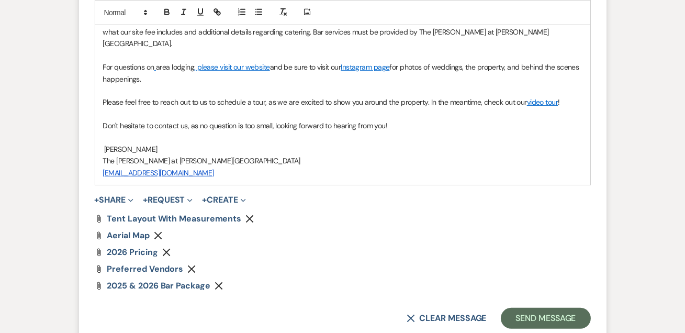
scroll to position [1151, 0]
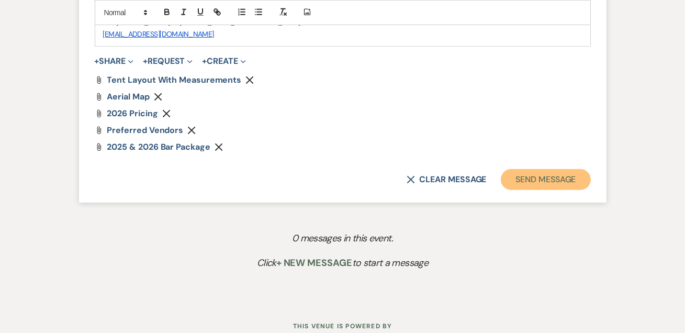
click at [554, 169] on button "Send Message" at bounding box center [546, 179] width 90 height 21
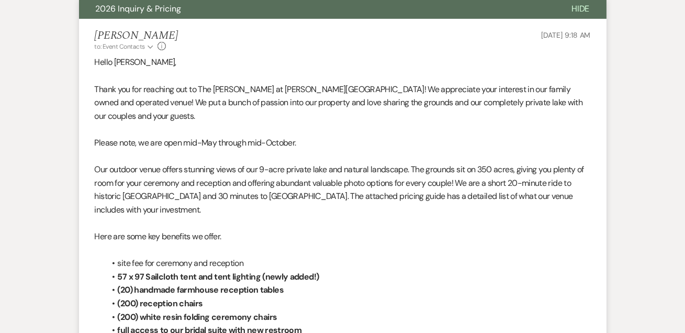
scroll to position [0, 0]
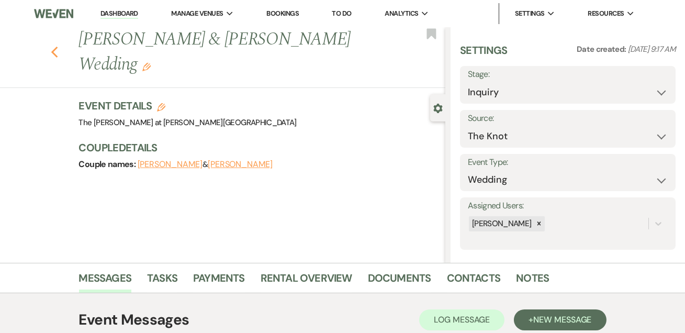
click at [56, 48] on icon "Previous" at bounding box center [55, 52] width 8 height 13
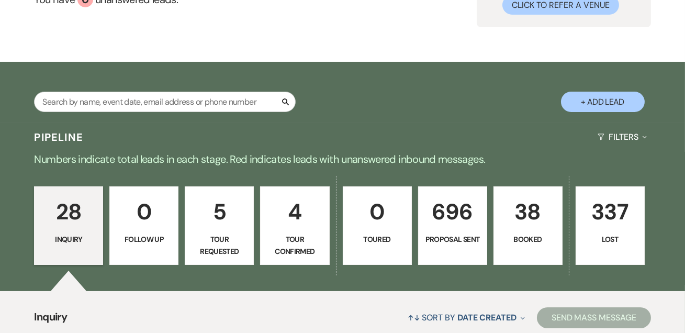
scroll to position [253, 0]
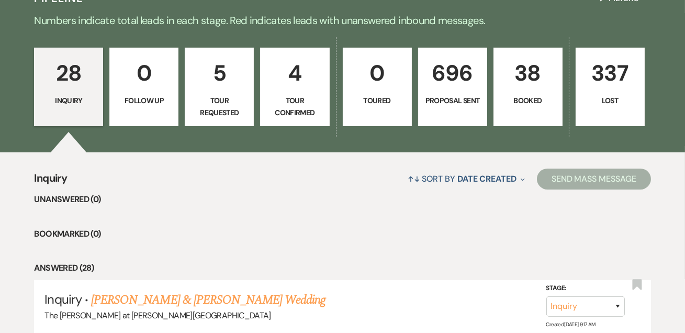
click at [516, 61] on p "38" at bounding box center [527, 72] width 55 height 35
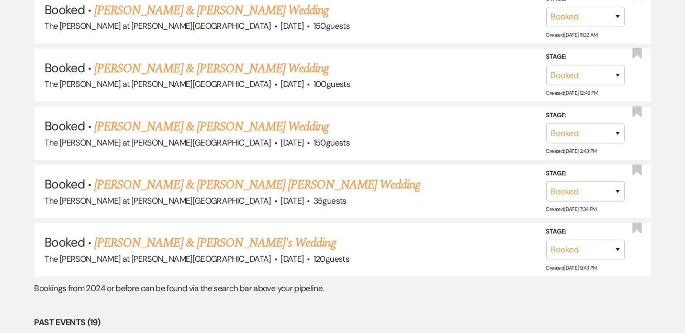
scroll to position [1142, 0]
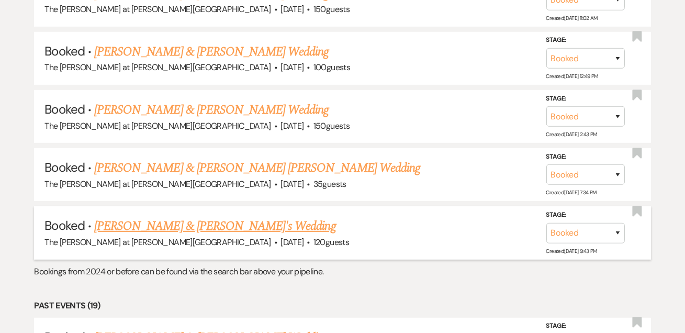
click at [420, 236] on div "The Rosemary at Spano Lake · Aug 28, 2027 · 120 guests" at bounding box center [342, 243] width 596 height 14
click at [199, 217] on link "Brayden & Emily's Wedding" at bounding box center [215, 226] width 242 height 19
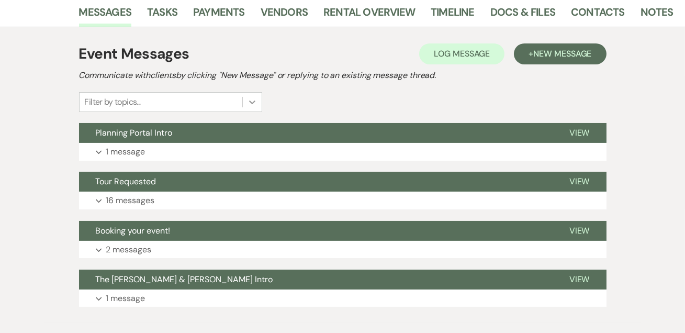
scroll to position [246, 0]
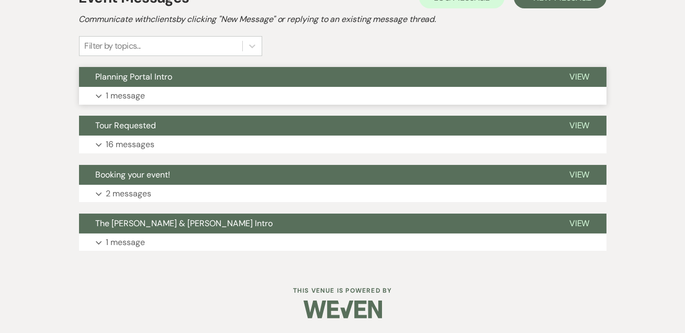
click at [119, 93] on p "1 message" at bounding box center [125, 96] width 39 height 14
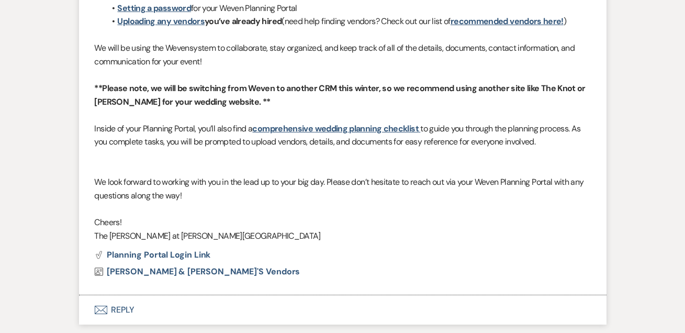
scroll to position [627, 0]
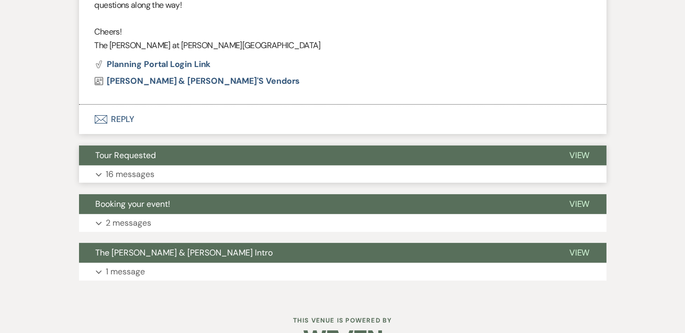
click at [143, 172] on p "16 messages" at bounding box center [130, 175] width 49 height 14
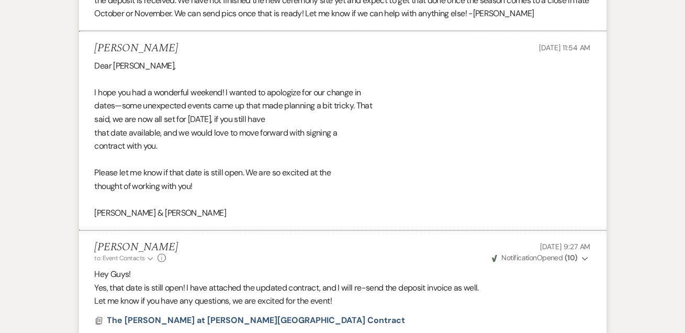
scroll to position [3552, 0]
